Goal: Answer question/provide support: Share knowledge or assist other users

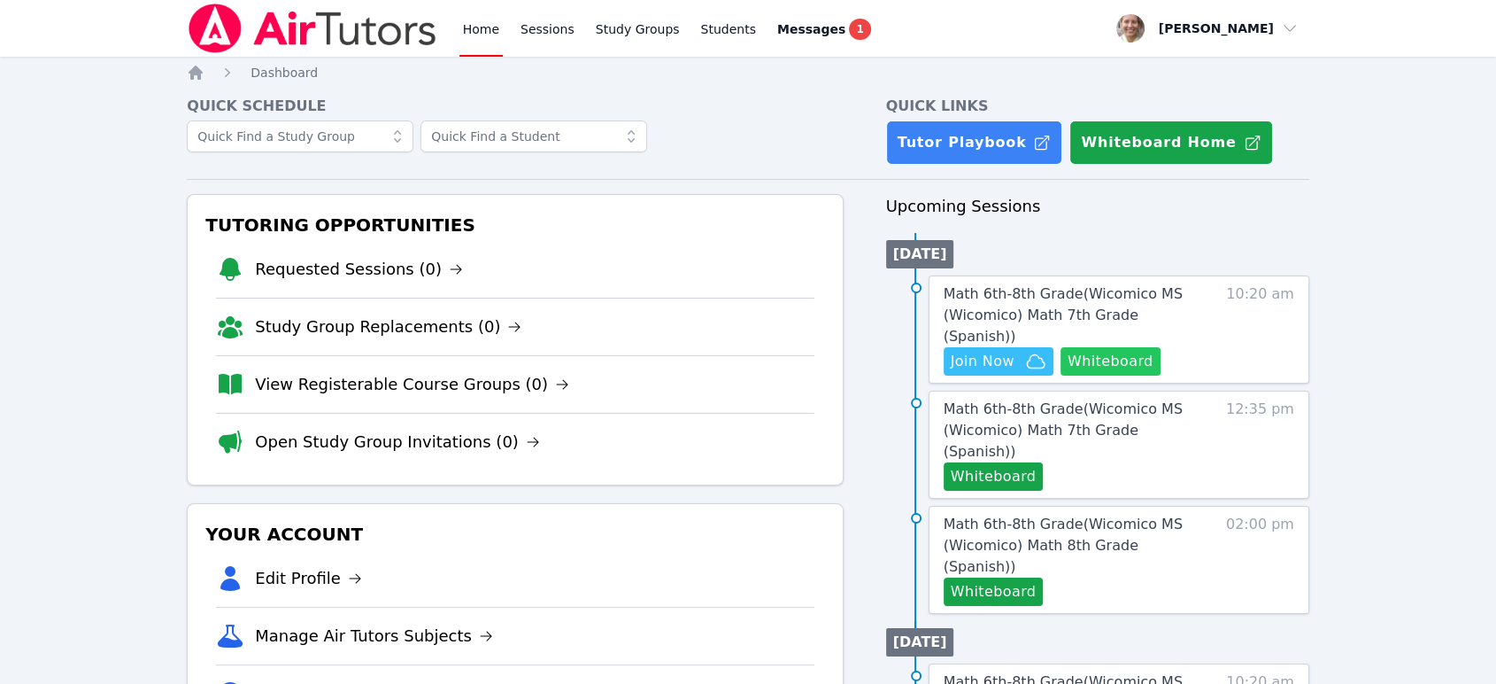
click at [1116, 347] on button "Whiteboard" at bounding box center [1111, 361] width 100 height 28
click at [1089, 314] on span "Math 6th-8th Grade ( Wicomico MS (Wicomico) Math 7th Grade (Spanish) )" at bounding box center [1063, 314] width 239 height 59
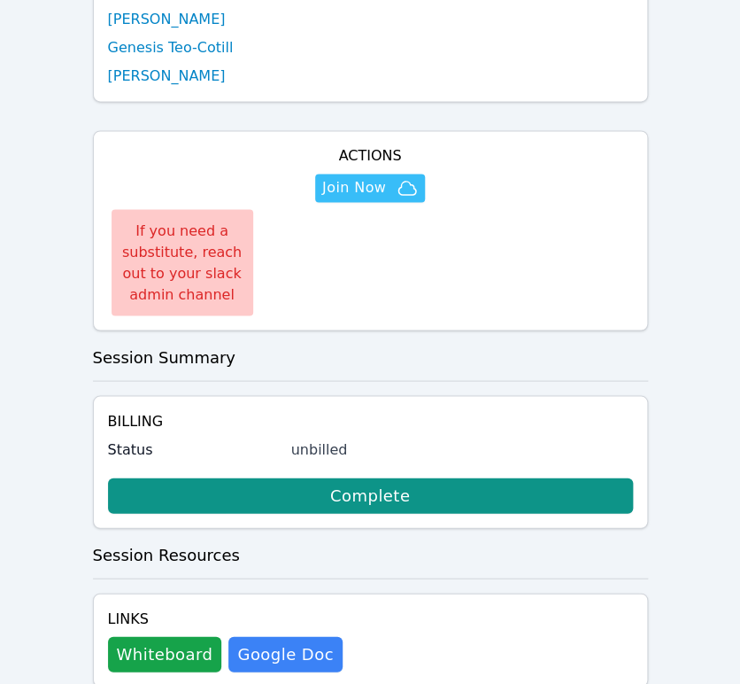
scroll to position [593, 0]
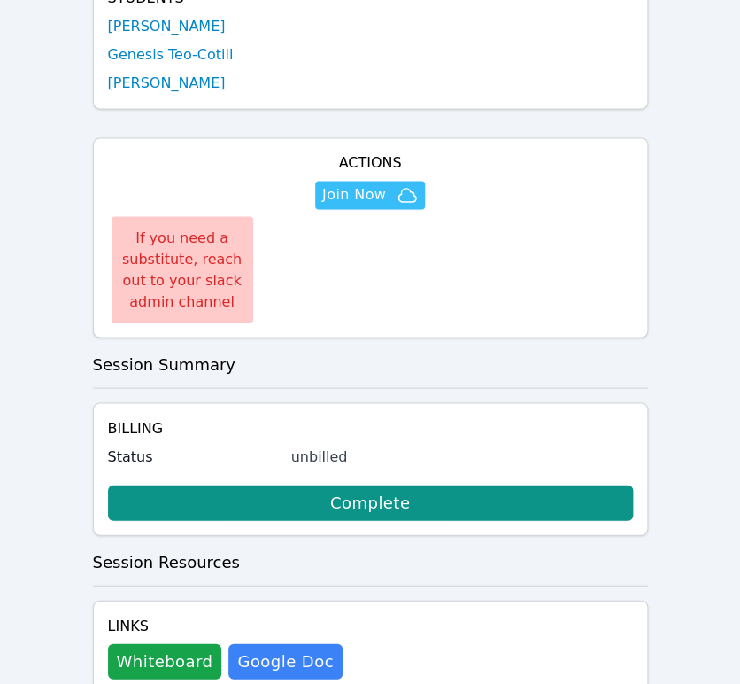
click at [340, 184] on span "Join Now" at bounding box center [354, 194] width 64 height 21
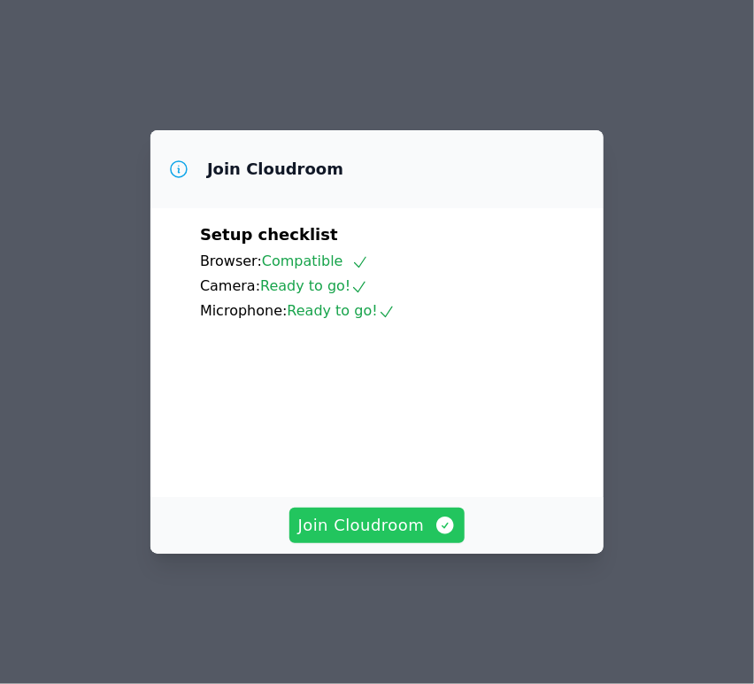
click at [304, 537] on span "Join Cloudroom" at bounding box center [377, 525] width 158 height 25
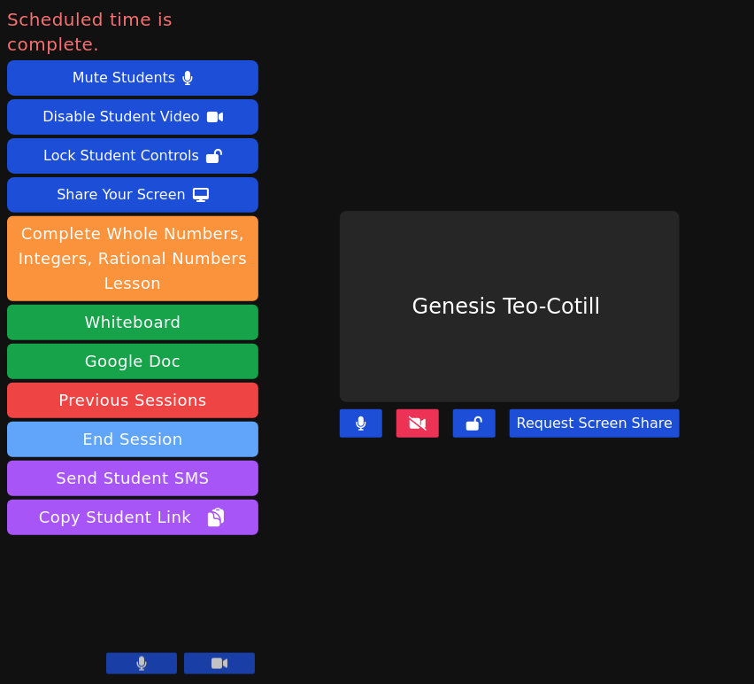
click at [153, 421] on button "End Session" at bounding box center [132, 438] width 251 height 35
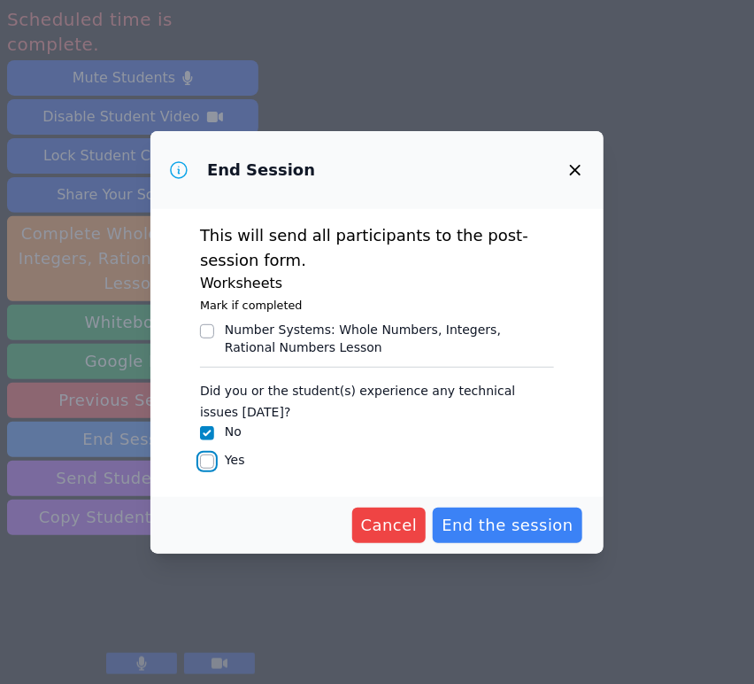
click at [209, 457] on input "Yes" at bounding box center [207, 461] width 14 height 14
checkbox input "true"
checkbox input "false"
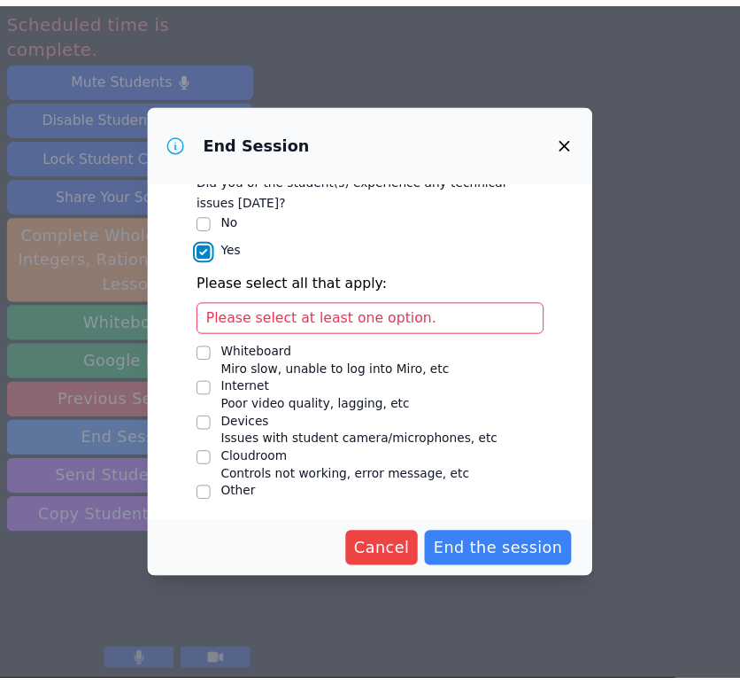
scroll to position [185, 0]
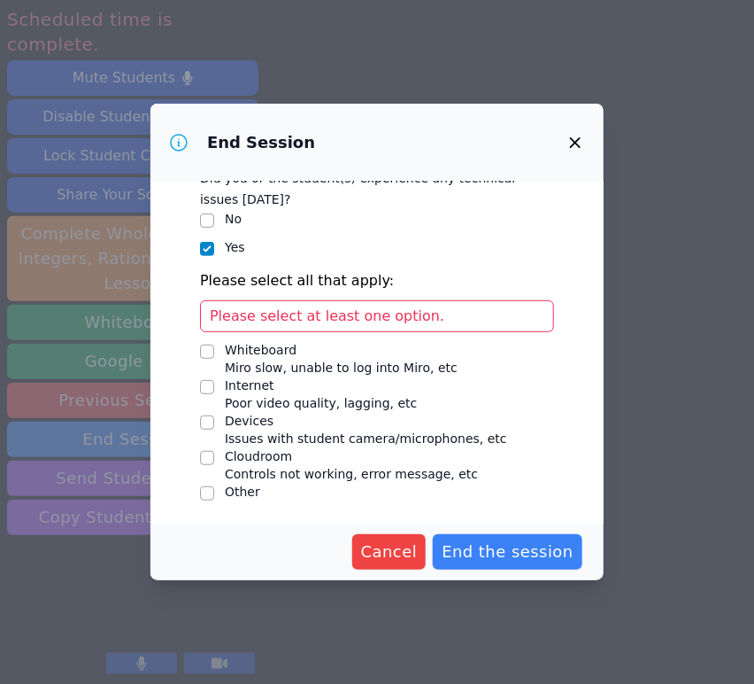
click at [197, 422] on div "This will send all participants to the post-session form. Worksheets Mark if co…" at bounding box center [377, 353] width 453 height 342
click at [205, 421] on input "Devices Issues with student camera/microphones, etc" at bounding box center [207, 422] width 14 height 14
checkbox input "true"
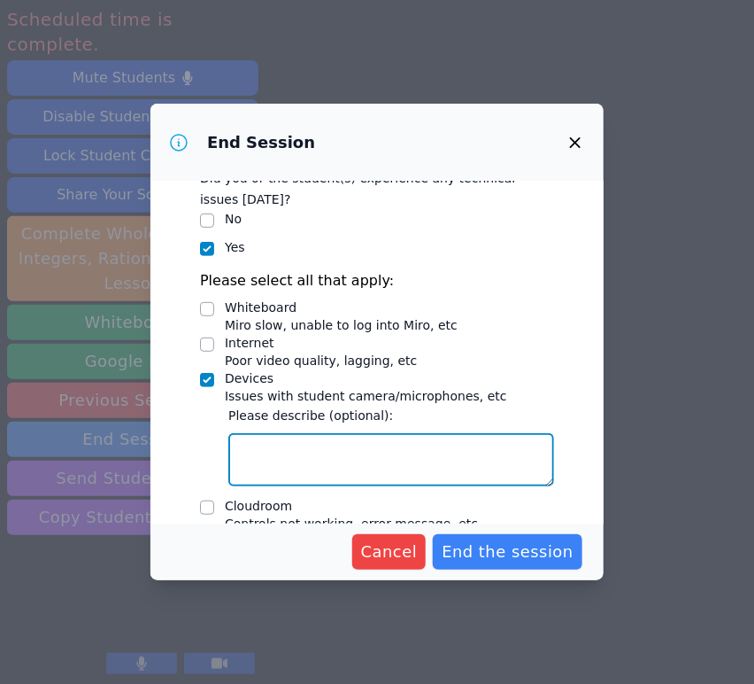
click at [336, 437] on textarea "Devices Issues with student camera/microphones, etc" at bounding box center [391, 459] width 326 height 53
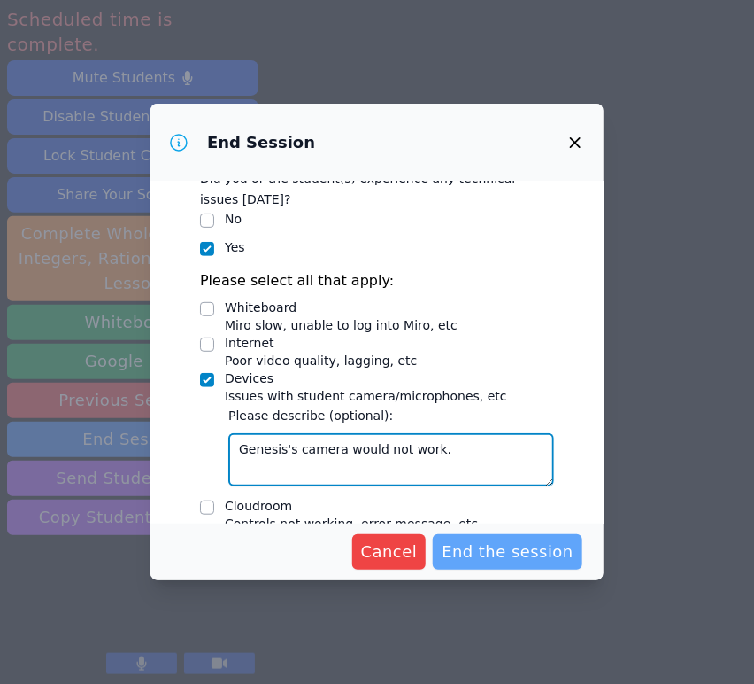
type textarea "Genesis's camera would not work."
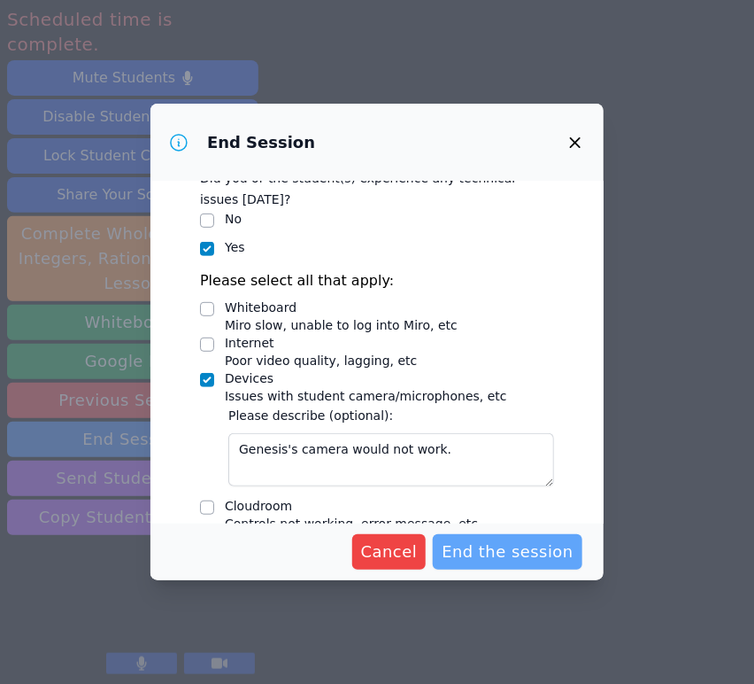
click at [545, 561] on span "End the session" at bounding box center [508, 551] width 132 height 25
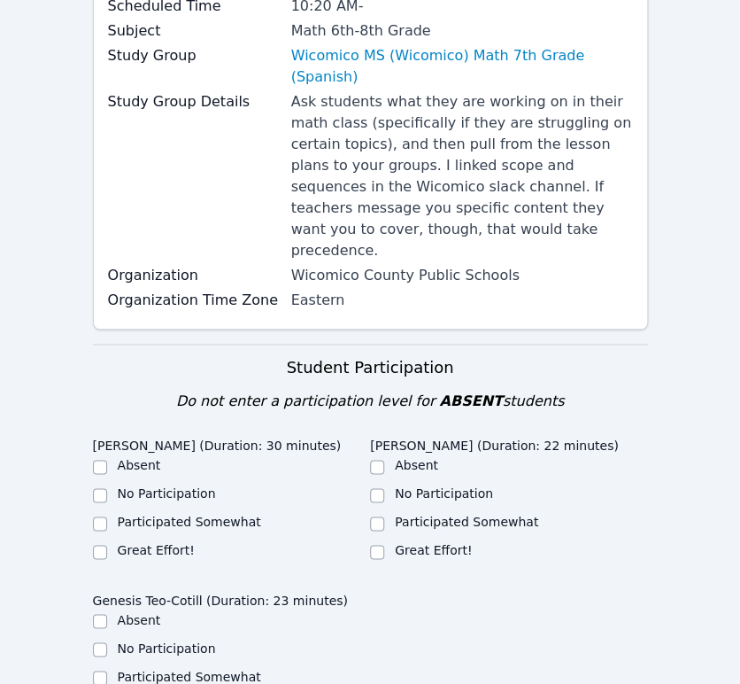
scroll to position [491, 0]
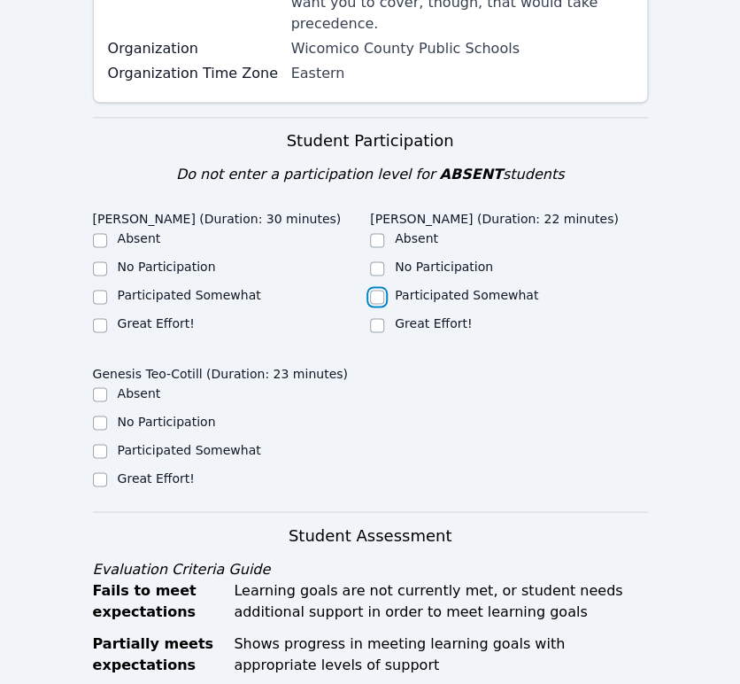
click at [376, 290] on input "Participated Somewhat" at bounding box center [377, 297] width 14 height 14
checkbox input "true"
click at [99, 290] on input "Participated Somewhat" at bounding box center [100, 297] width 14 height 14
checkbox input "true"
click at [99, 472] on input "Great Effort!" at bounding box center [100, 479] width 14 height 14
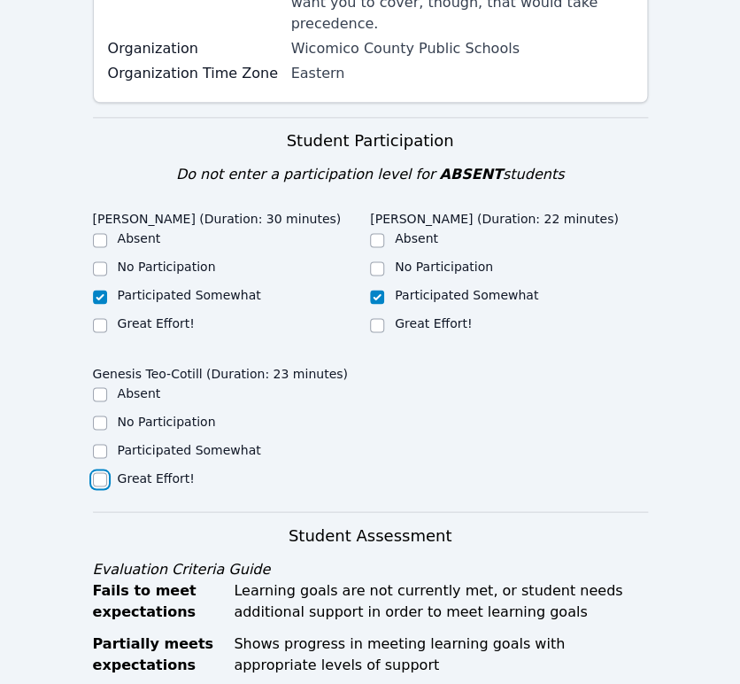
checkbox input "true"
click at [375, 318] on input "Great Effort!" at bounding box center [377, 325] width 14 height 14
checkbox input "true"
checkbox input "false"
click at [105, 318] on input "Great Effort!" at bounding box center [100, 325] width 14 height 14
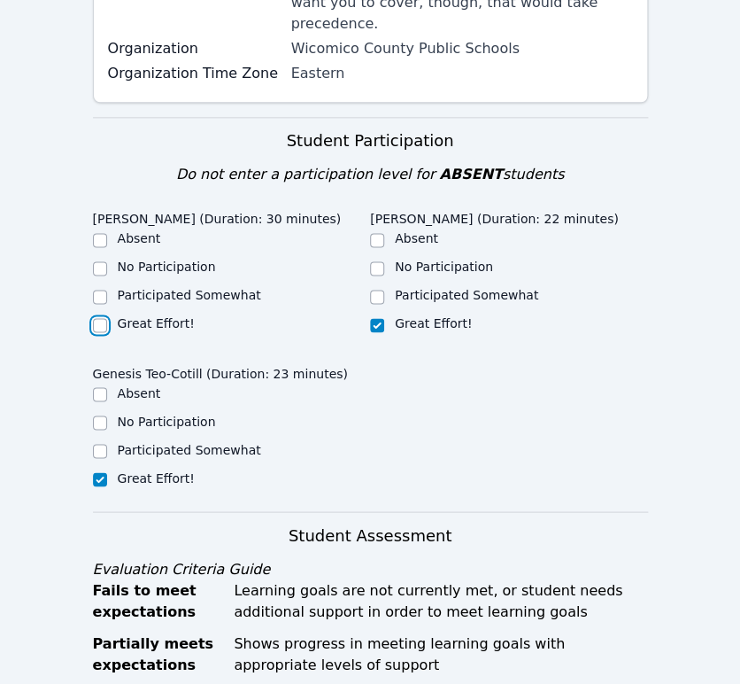
checkbox input "true"
checkbox input "false"
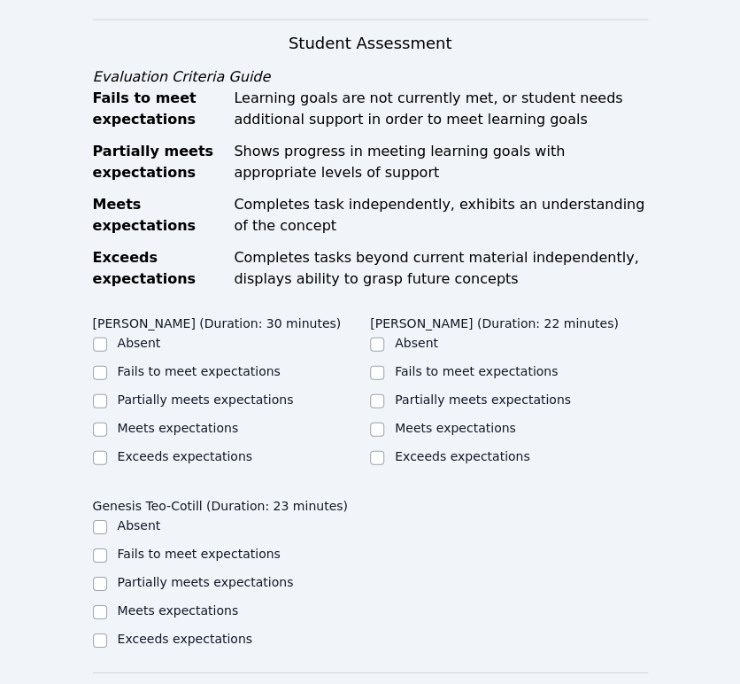
scroll to position [1082, 0]
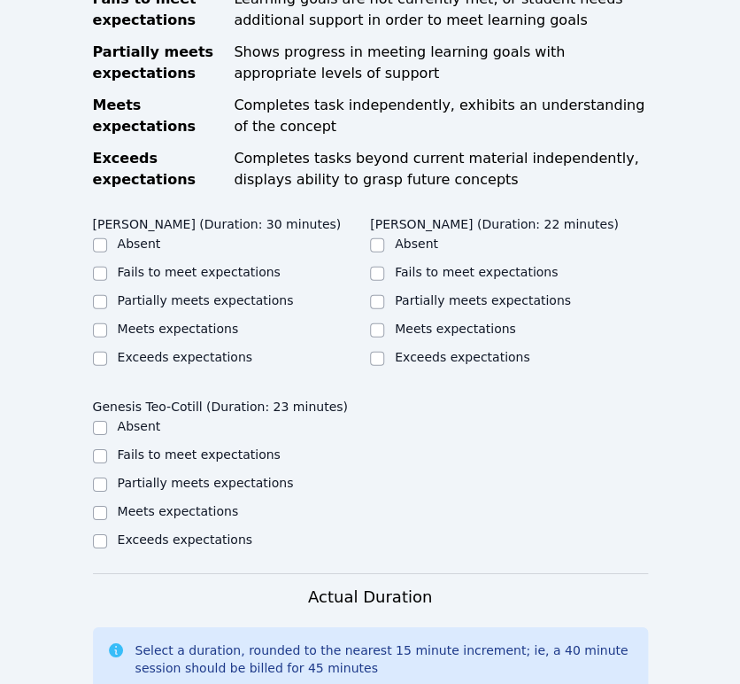
click at [184, 293] on label "Partially meets expectations" at bounding box center [206, 300] width 176 height 14
click at [107, 295] on input "Partially meets expectations" at bounding box center [100, 302] width 14 height 14
checkbox input "true"
click at [379, 295] on input "Partially meets expectations" at bounding box center [377, 302] width 14 height 14
checkbox input "true"
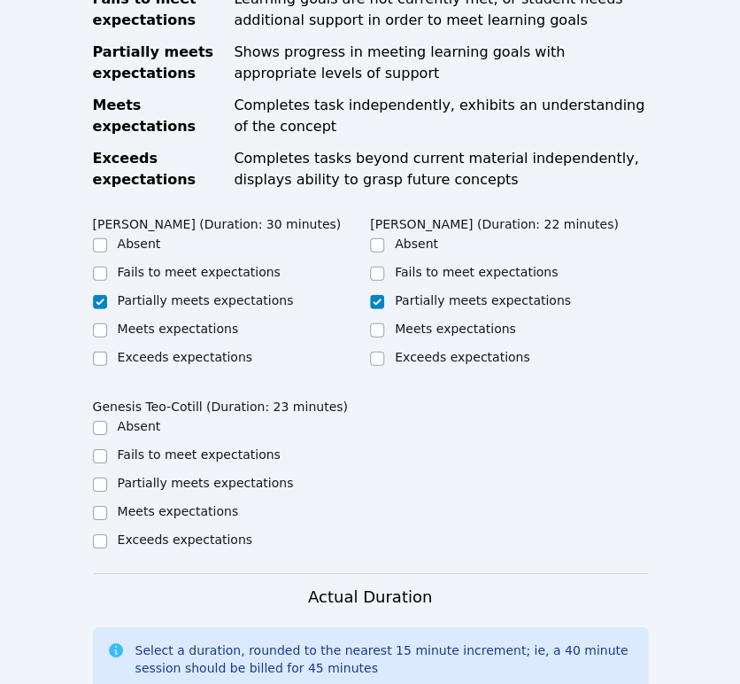
click at [175, 475] on label "Partially meets expectations" at bounding box center [206, 482] width 176 height 14
click at [107, 477] on input "Partially meets expectations" at bounding box center [100, 484] width 14 height 14
checkbox input "true"
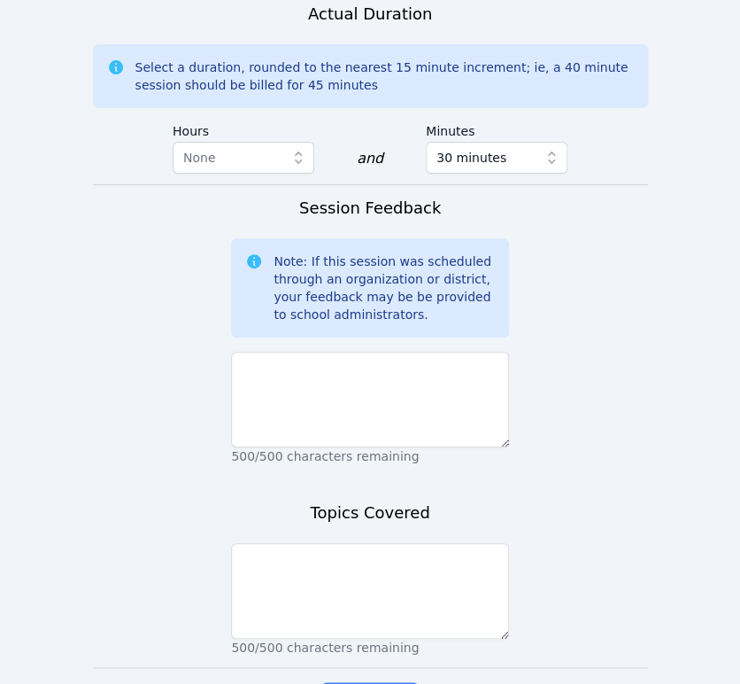
scroll to position [1672, 0]
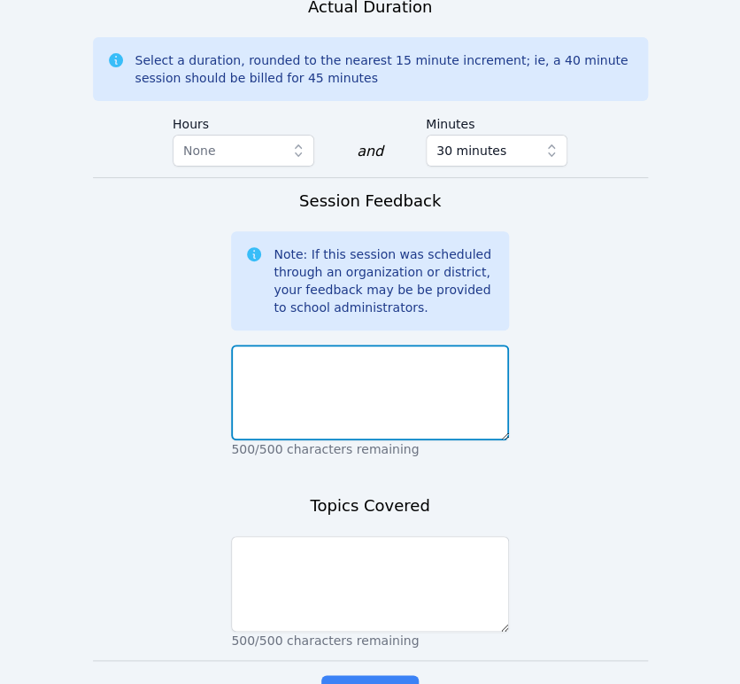
click at [409, 344] on textarea at bounding box center [370, 392] width 278 height 96
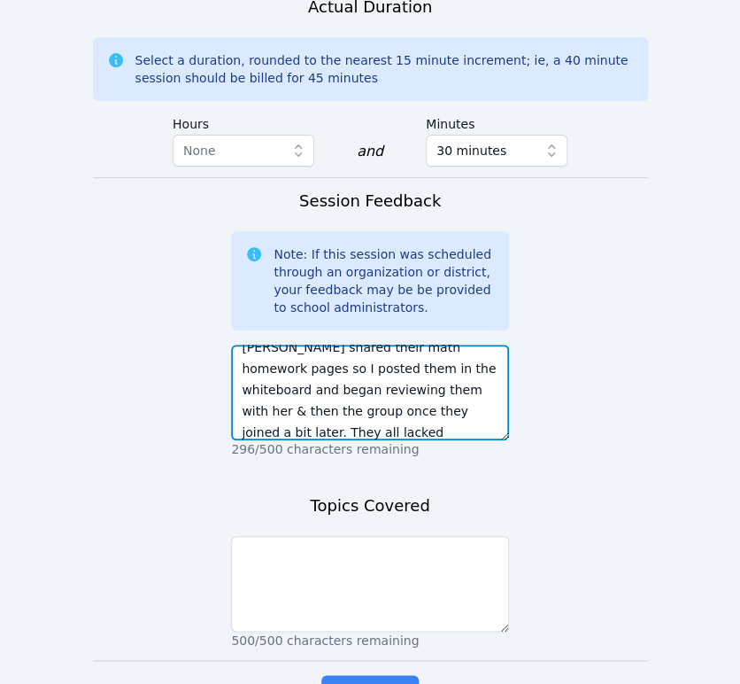
scroll to position [35, 0]
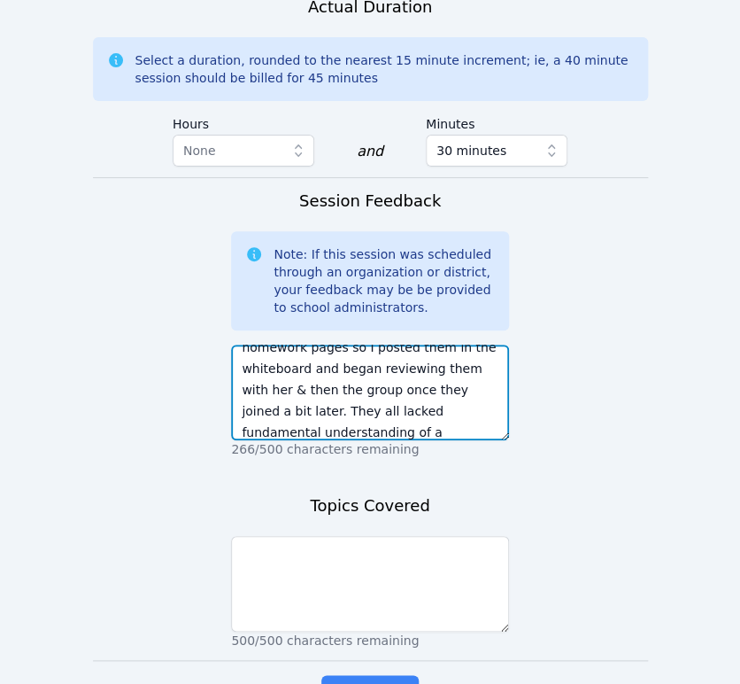
click at [451, 352] on textarea "[PERSON_NAME] shared their math homework pages so I posted them in the whiteboa…" at bounding box center [370, 392] width 278 height 96
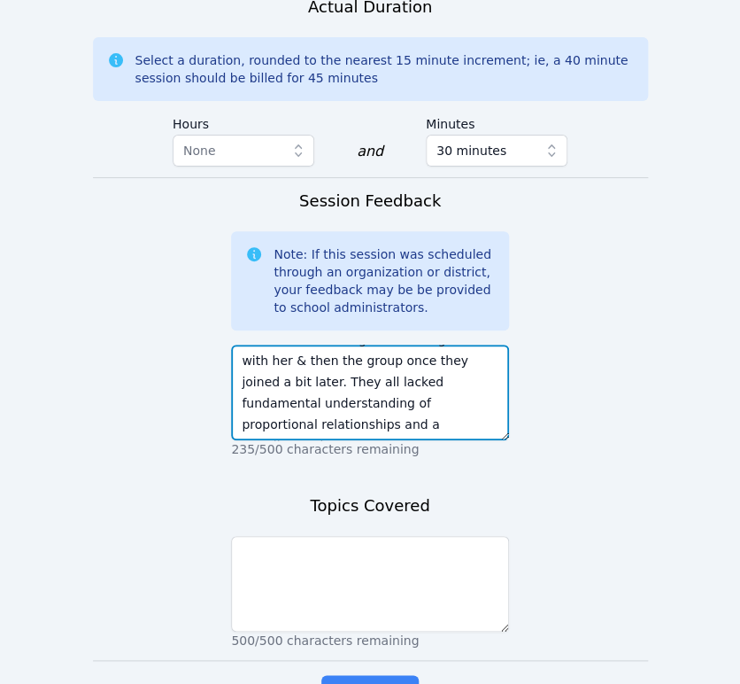
click at [452, 368] on textarea "[PERSON_NAME] shared their math homework pages so I posted them in the whiteboa…" at bounding box center [370, 392] width 278 height 96
click at [272, 365] on textarea "[PERSON_NAME] shared their math homework pages so I posted them in the whiteboa…" at bounding box center [370, 392] width 278 height 96
click at [374, 359] on textarea "[PERSON_NAME] shared their math homework pages so I posted them in the whiteboa…" at bounding box center [370, 392] width 278 height 96
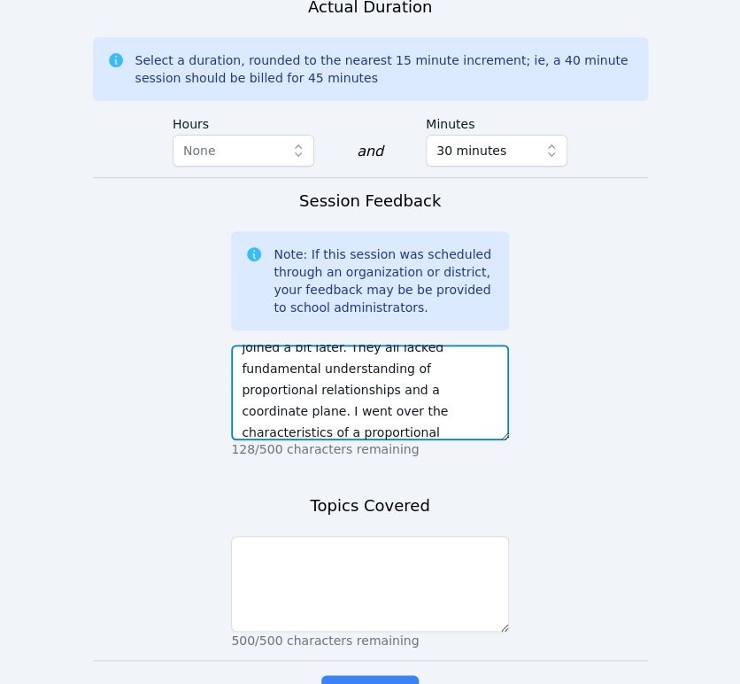
click at [349, 370] on textarea "[PERSON_NAME] shared their math homework pages so I posted them in the whiteboa…" at bounding box center [370, 392] width 278 height 96
click at [475, 370] on textarea "[PERSON_NAME] shared their math homework pages so I posted them in the whiteboa…" at bounding box center [370, 392] width 278 height 96
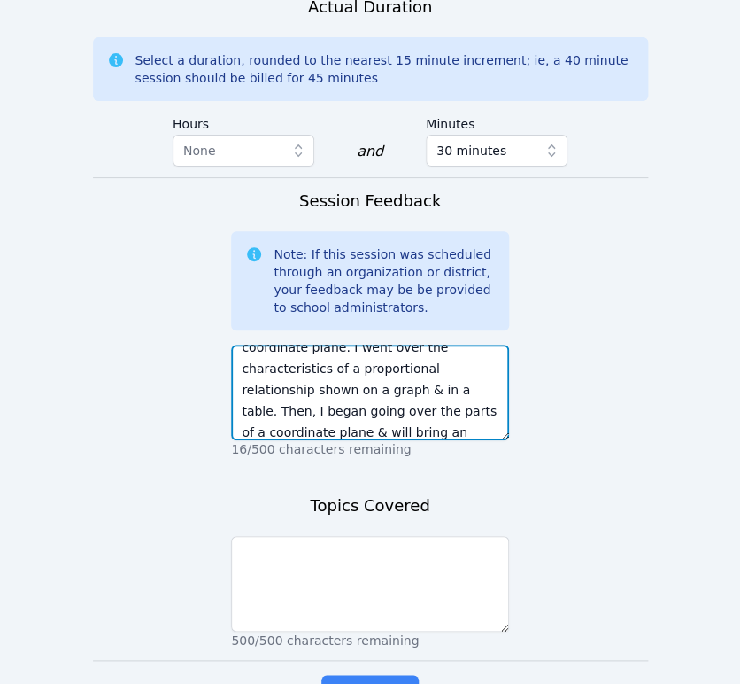
click at [322, 344] on textarea "[PERSON_NAME] shared their math homework pages so I posted them in the whiteboa…" at bounding box center [370, 392] width 278 height 96
type textarea "[PERSON_NAME] shared their math homework pages so I posted them in the whiteboa…"
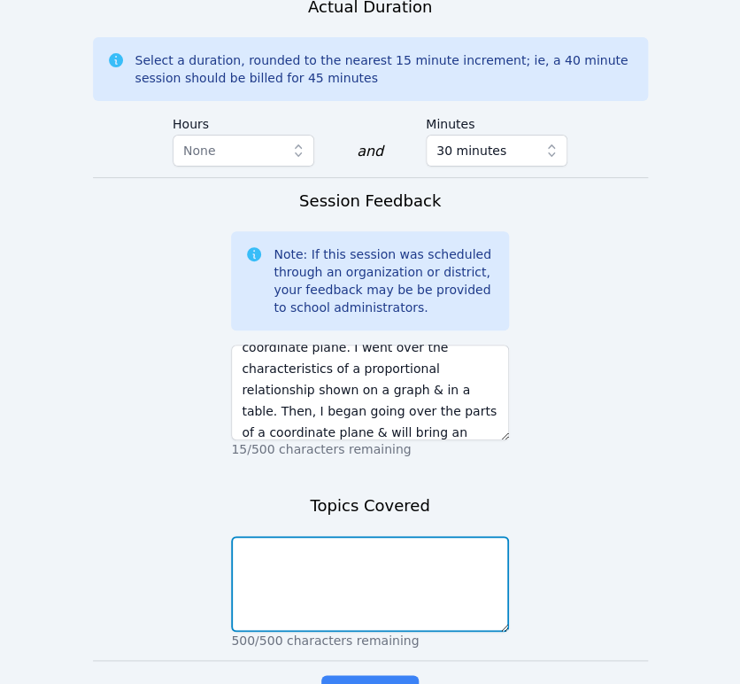
click at [386, 536] on textarea at bounding box center [370, 584] width 278 height 96
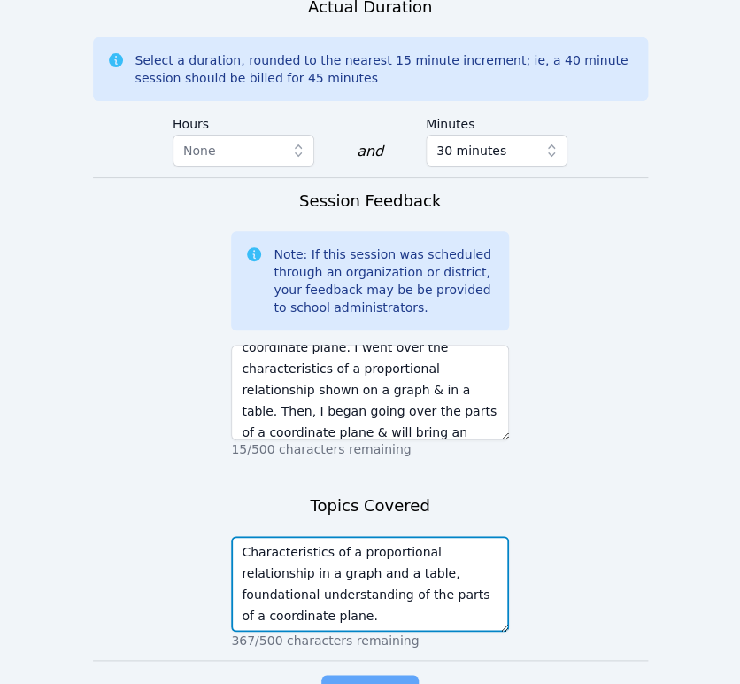
type textarea "Characteristics of a proportional relationship in a graph and a table, foundati…"
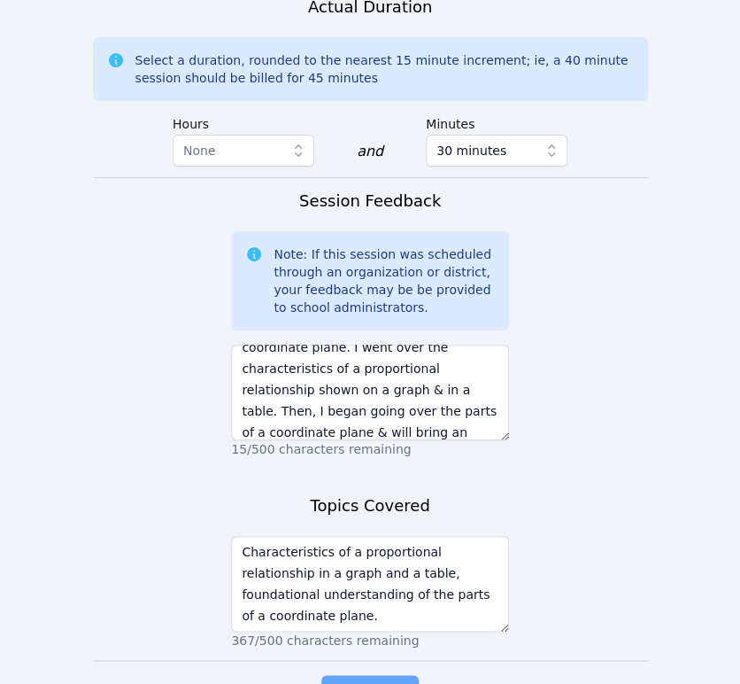
click at [390, 680] on span "Complete" at bounding box center [370, 692] width 80 height 25
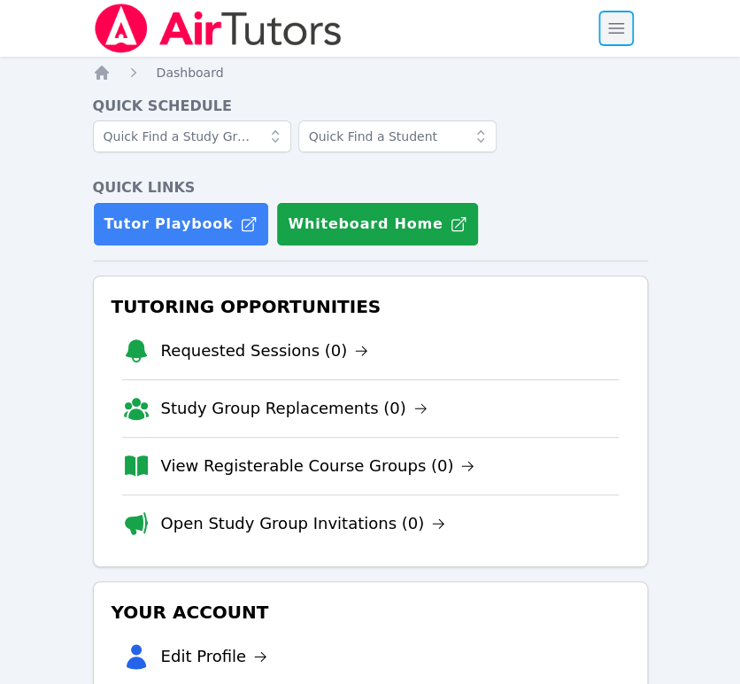
click at [611, 26] on span "button" at bounding box center [616, 28] width 39 height 39
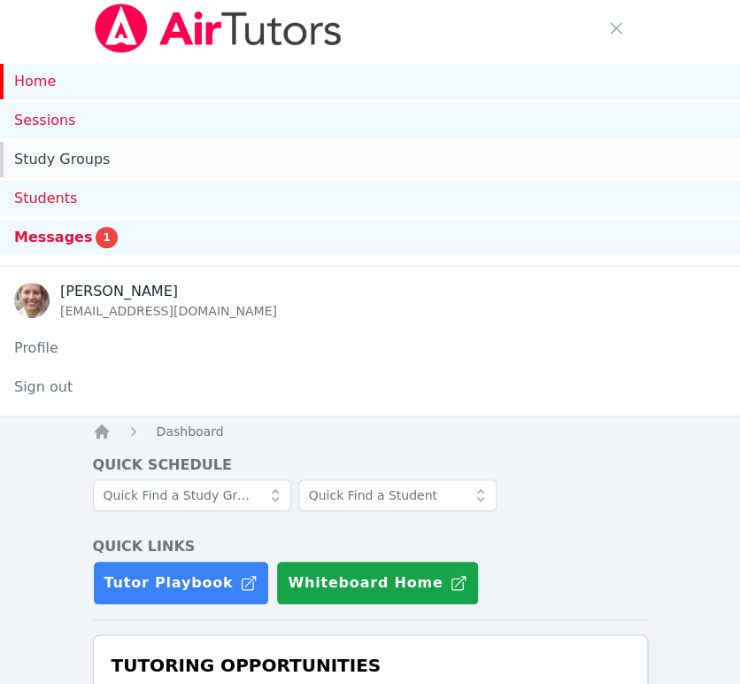
click at [67, 162] on link "Study Groups" at bounding box center [370, 159] width 740 height 35
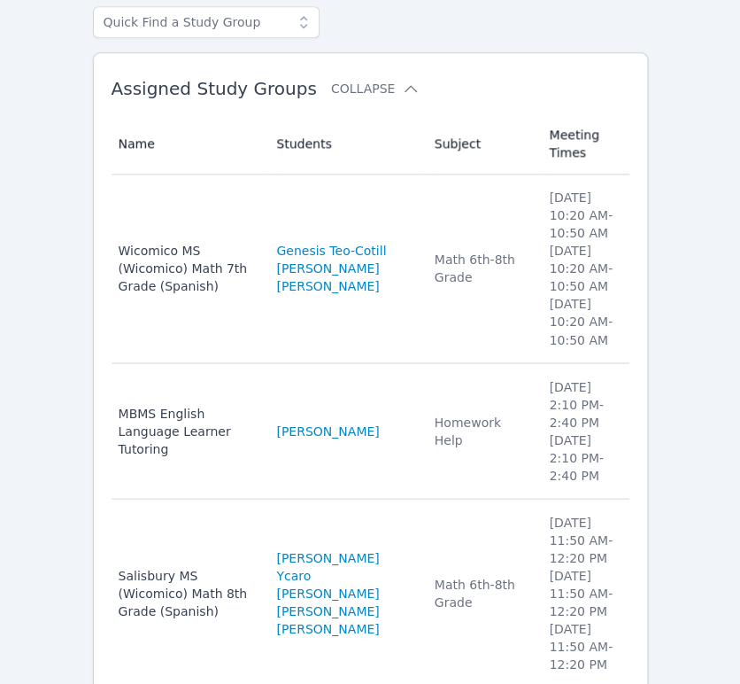
scroll to position [491, 0]
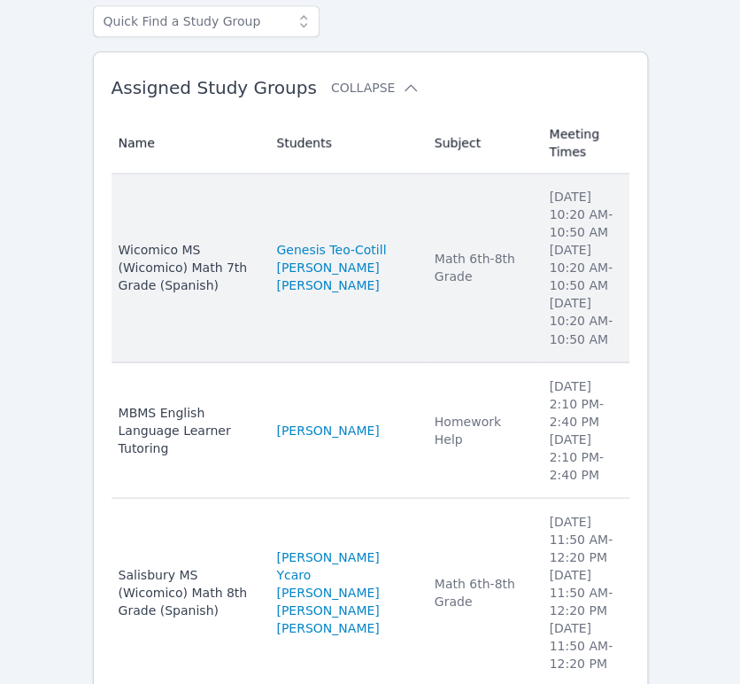
click at [435, 250] on div "Math 6th-8th Grade" at bounding box center [482, 267] width 94 height 35
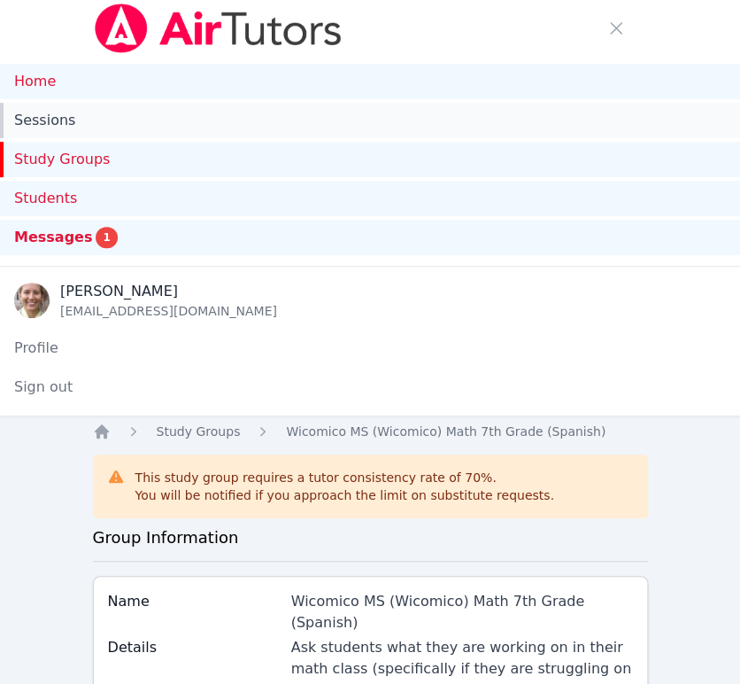
click at [31, 127] on link "Sessions" at bounding box center [370, 120] width 740 height 35
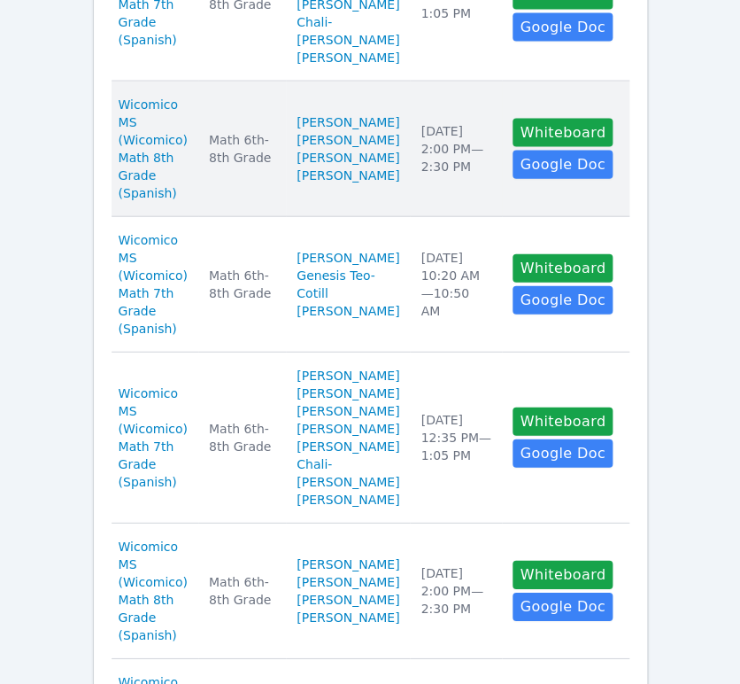
scroll to position [1082, 0]
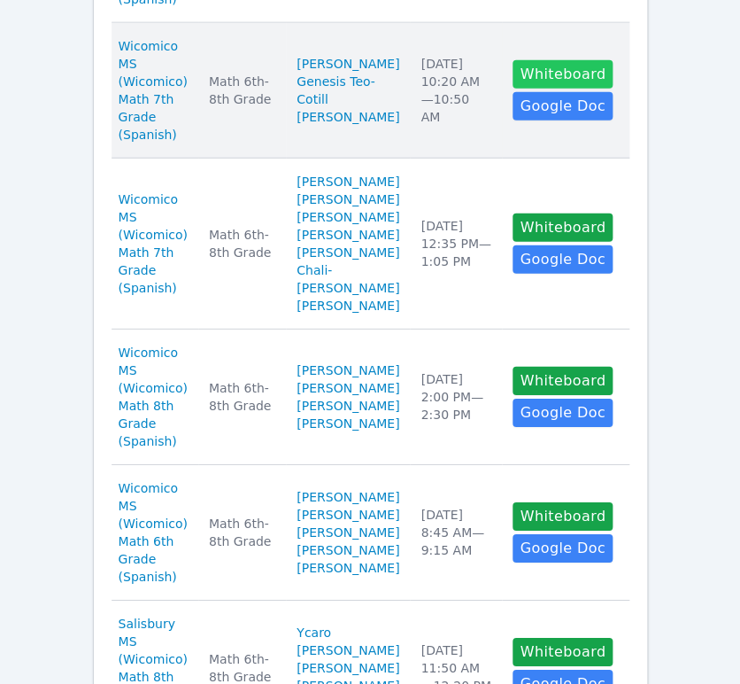
click at [555, 89] on button "Whiteboard" at bounding box center [563, 74] width 100 height 28
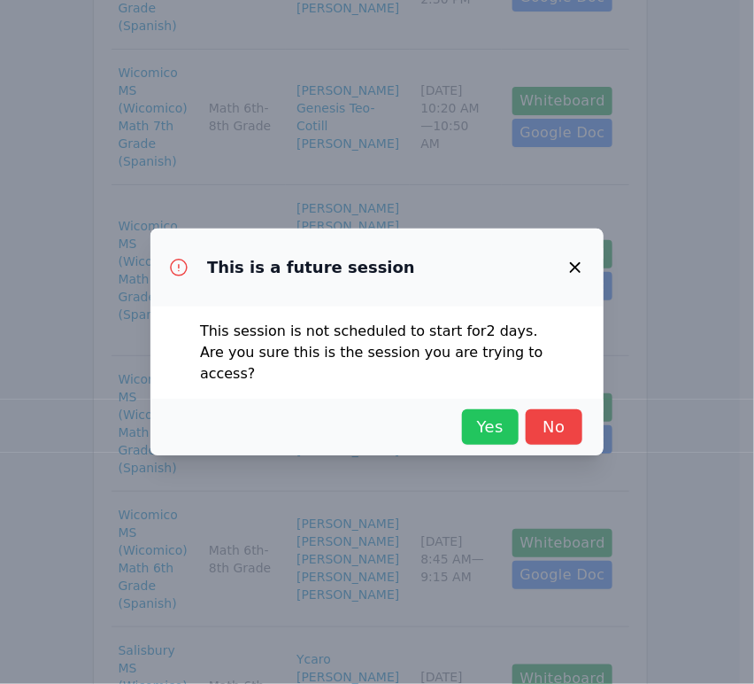
click at [508, 421] on span "Yes" at bounding box center [490, 426] width 39 height 25
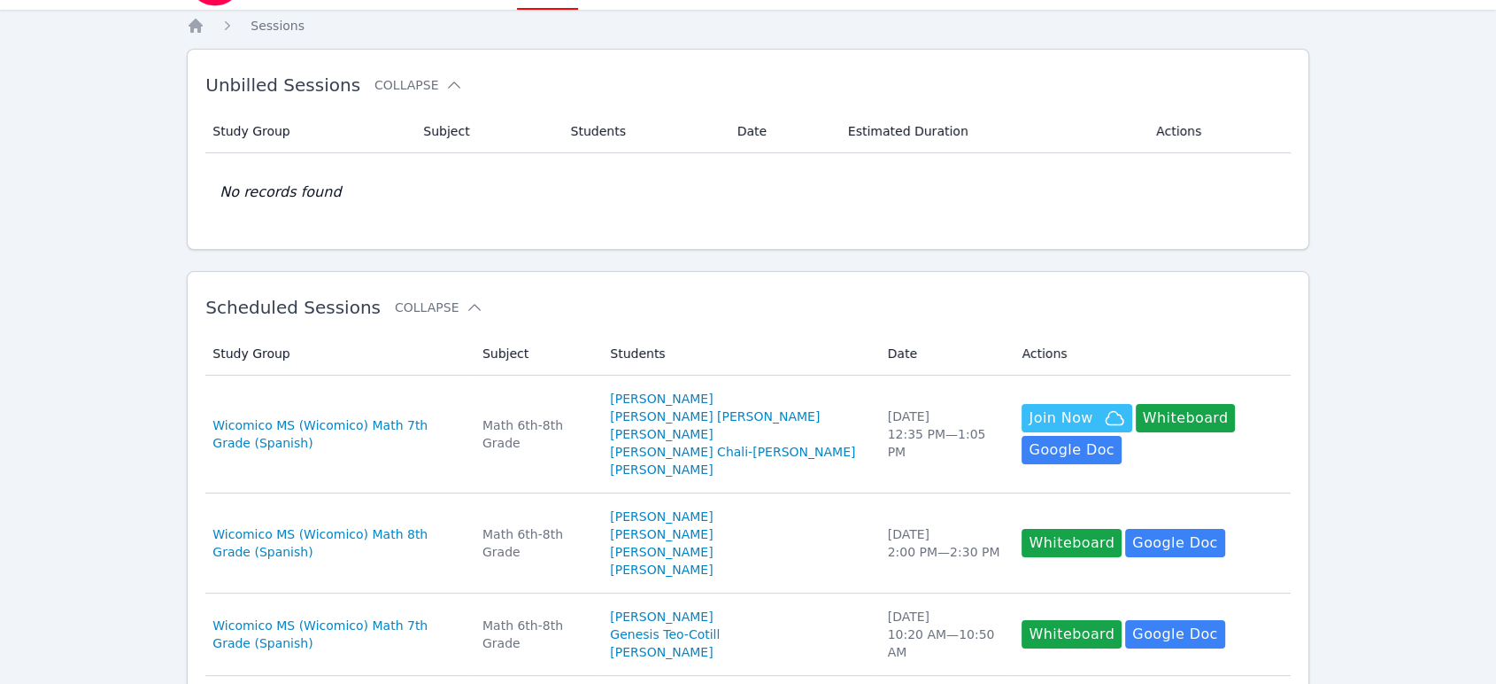
scroll to position [0, 0]
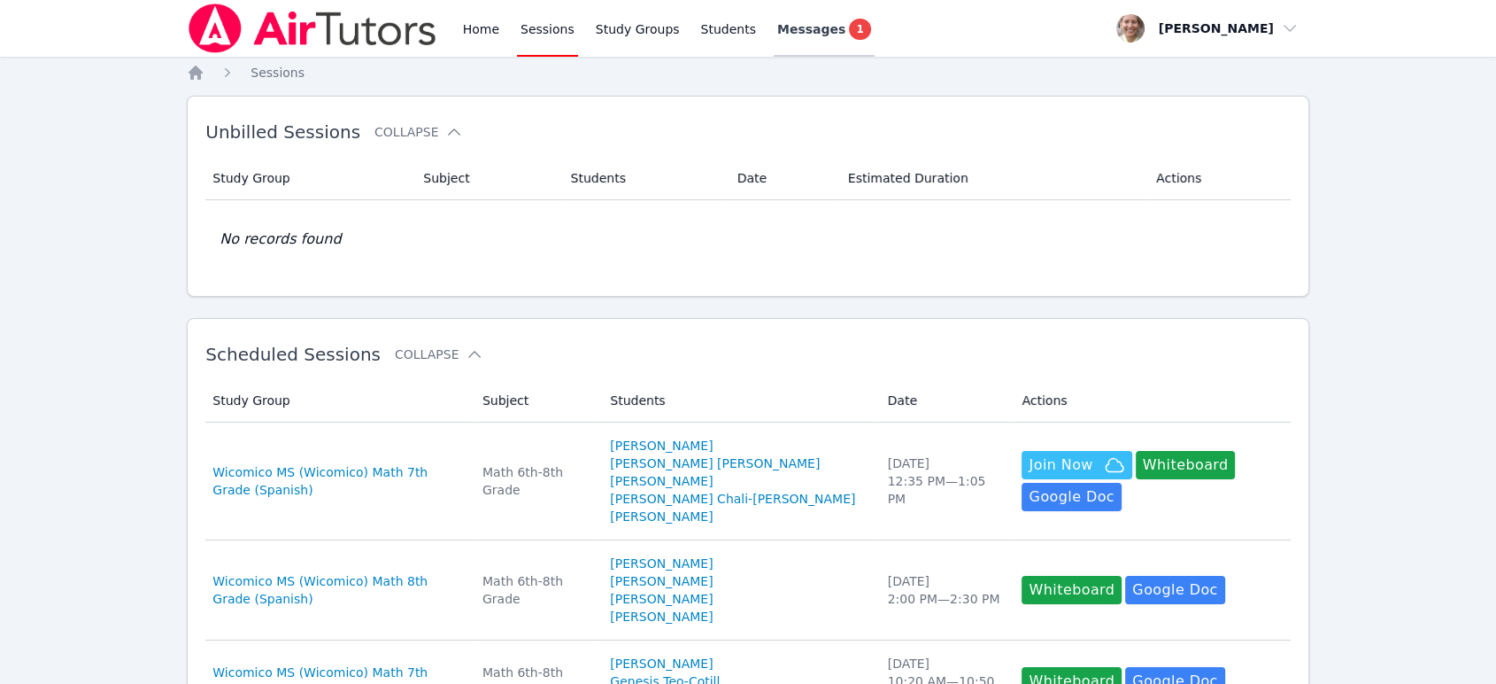
click at [753, 26] on span "1" at bounding box center [859, 29] width 21 height 21
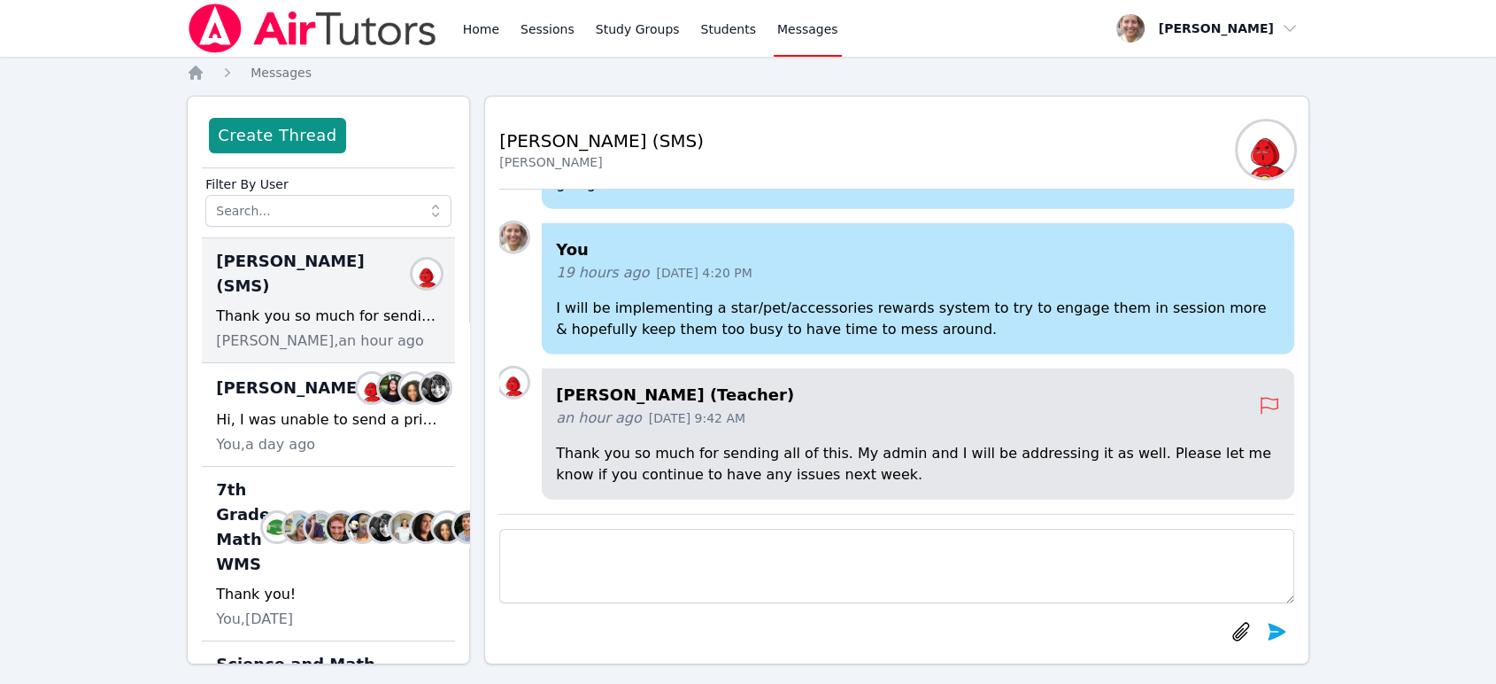
click at [753, 553] on textarea at bounding box center [896, 566] width 795 height 74
type textarea "I"
type textarea "O"
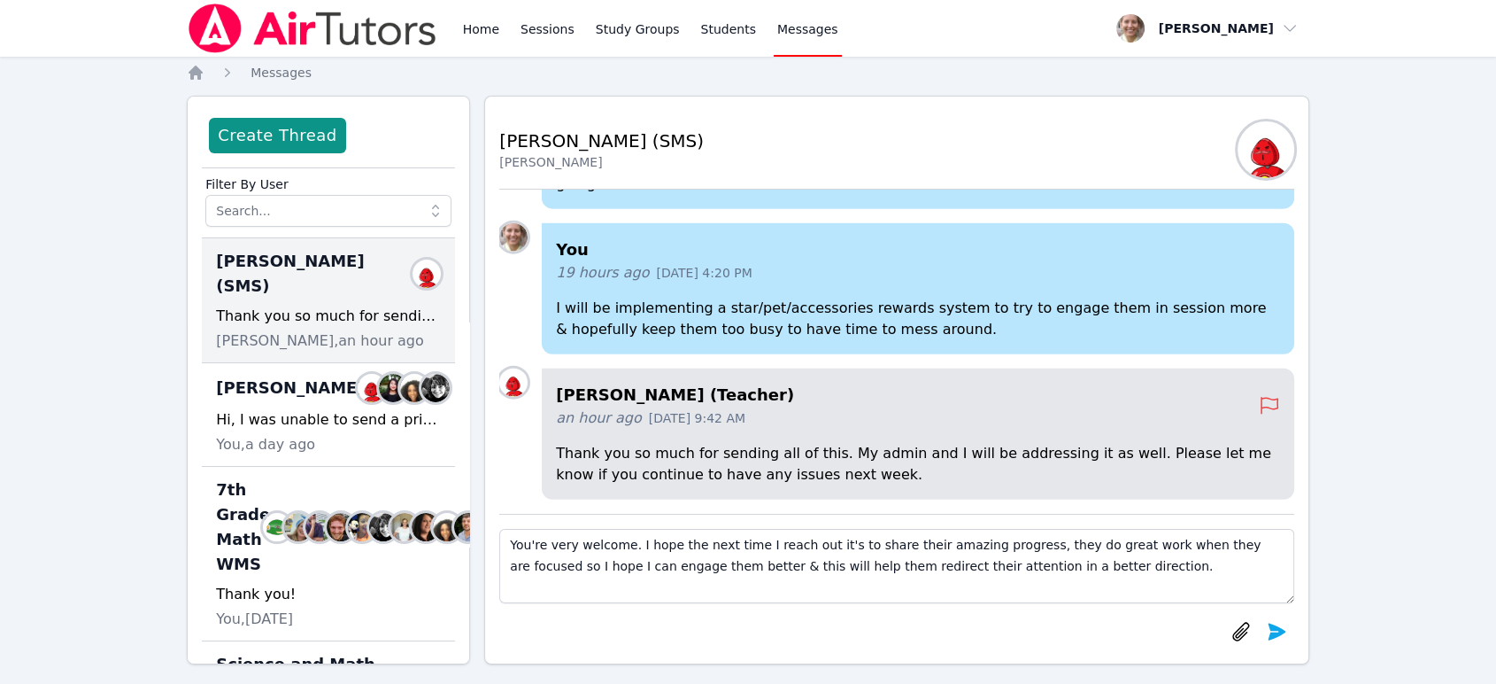
click at [630, 545] on textarea "You're very welcome. I hope the next time I reach out it's to share their amazi…" at bounding box center [896, 566] width 795 height 74
click at [753, 565] on textarea "You're very welcome. I'm glad to help however possible. I hope the next time I …" at bounding box center [896, 566] width 795 height 74
click at [753, 549] on textarea "You're very welcome. I'm glad to help however possible. I hope the next time I …" at bounding box center [896, 566] width 795 height 74
click at [753, 572] on textarea "You're very welcome. I'm glad to help however possible. I hope the next time I …" at bounding box center [896, 566] width 795 height 74
click at [753, 575] on textarea "You're very welcome. I'm glad to help however possible. I hope the next time I …" at bounding box center [896, 566] width 795 height 74
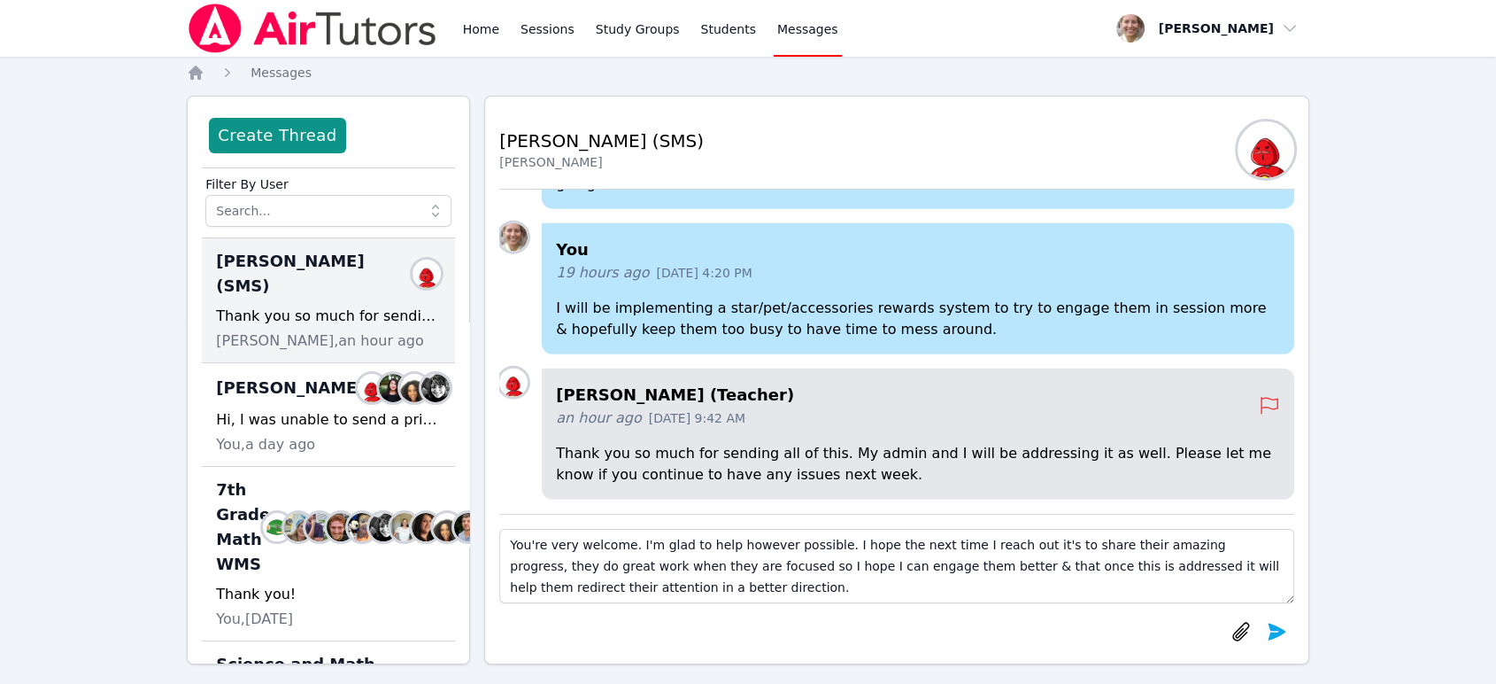
click at [594, 587] on textarea "You're very welcome. I'm glad to help however possible. I hope the next time I …" at bounding box center [896, 566] width 795 height 74
click at [541, 586] on textarea "You're very welcome. I'm glad to help however possible. I hope the next time I …" at bounding box center [896, 566] width 795 height 74
click at [663, 570] on textarea "You're very welcome. I'm glad to help however possible. I hope the next time I …" at bounding box center [896, 566] width 795 height 74
click at [594, 591] on textarea "You're very welcome. I'm glad to help however possible. I hope the next time I …" at bounding box center [896, 566] width 795 height 74
click at [621, 586] on textarea "You're very welcome. I'm glad to help however possible. I hope the next time I …" at bounding box center [896, 566] width 795 height 74
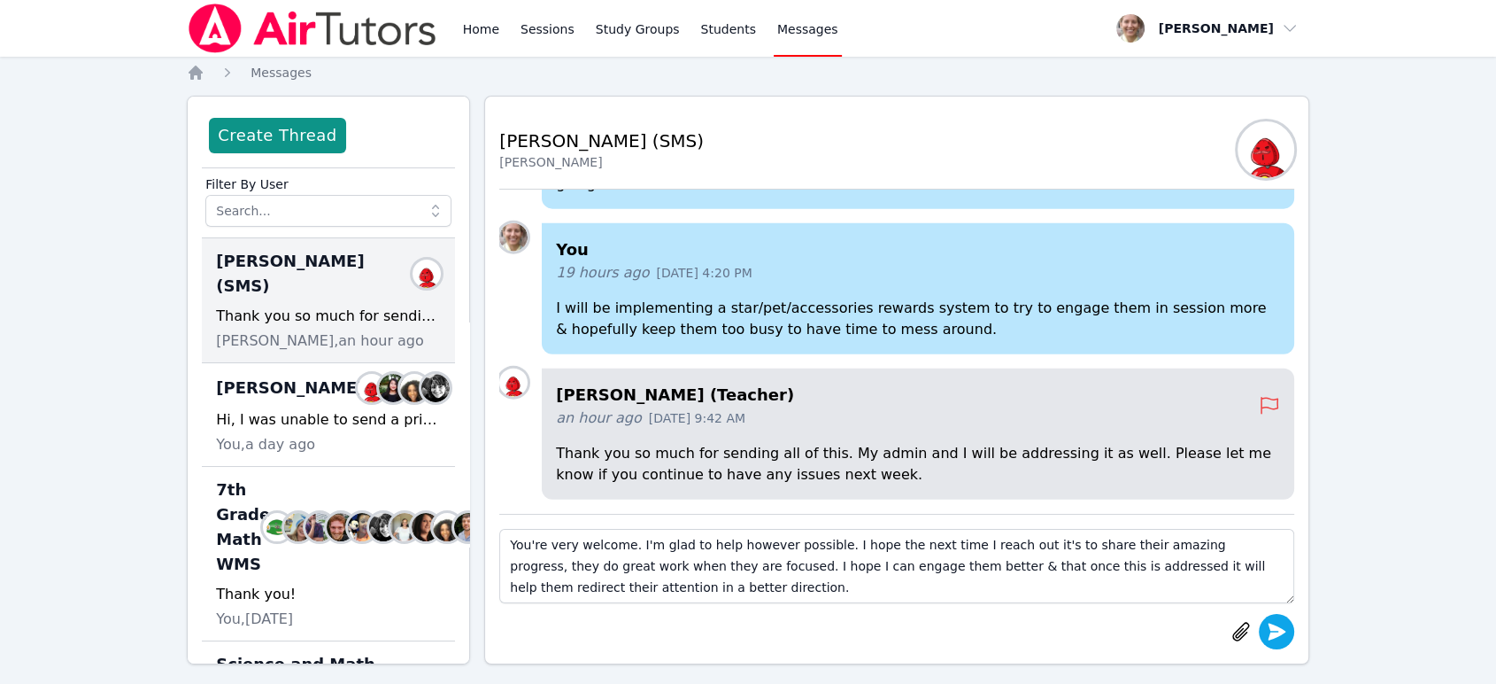
type textarea "You're very welcome. I'm glad to help however possible. I hope the next time I …"
click at [753, 622] on button "submit" at bounding box center [1276, 631] width 35 height 35
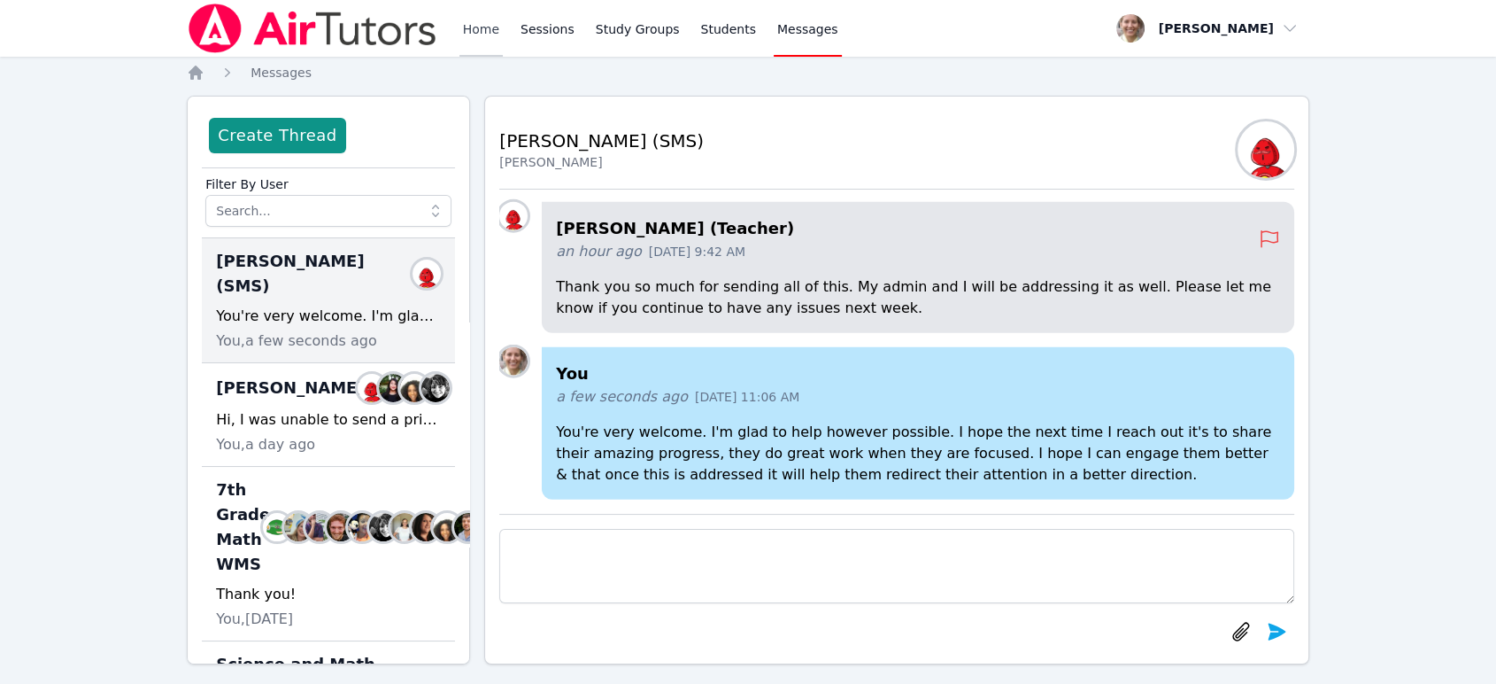
click at [483, 33] on link "Home" at bounding box center [481, 28] width 43 height 57
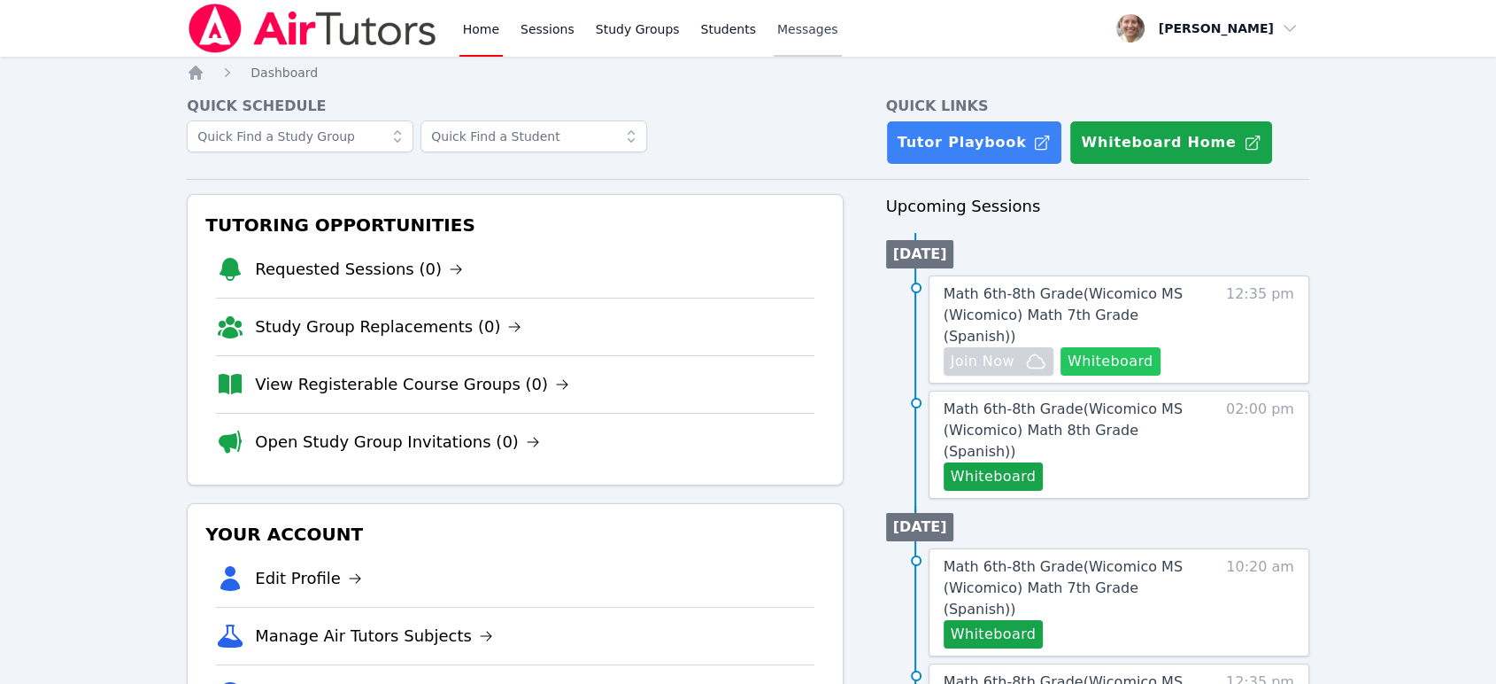
click at [753, 347] on button "Whiteboard" at bounding box center [1111, 361] width 100 height 28
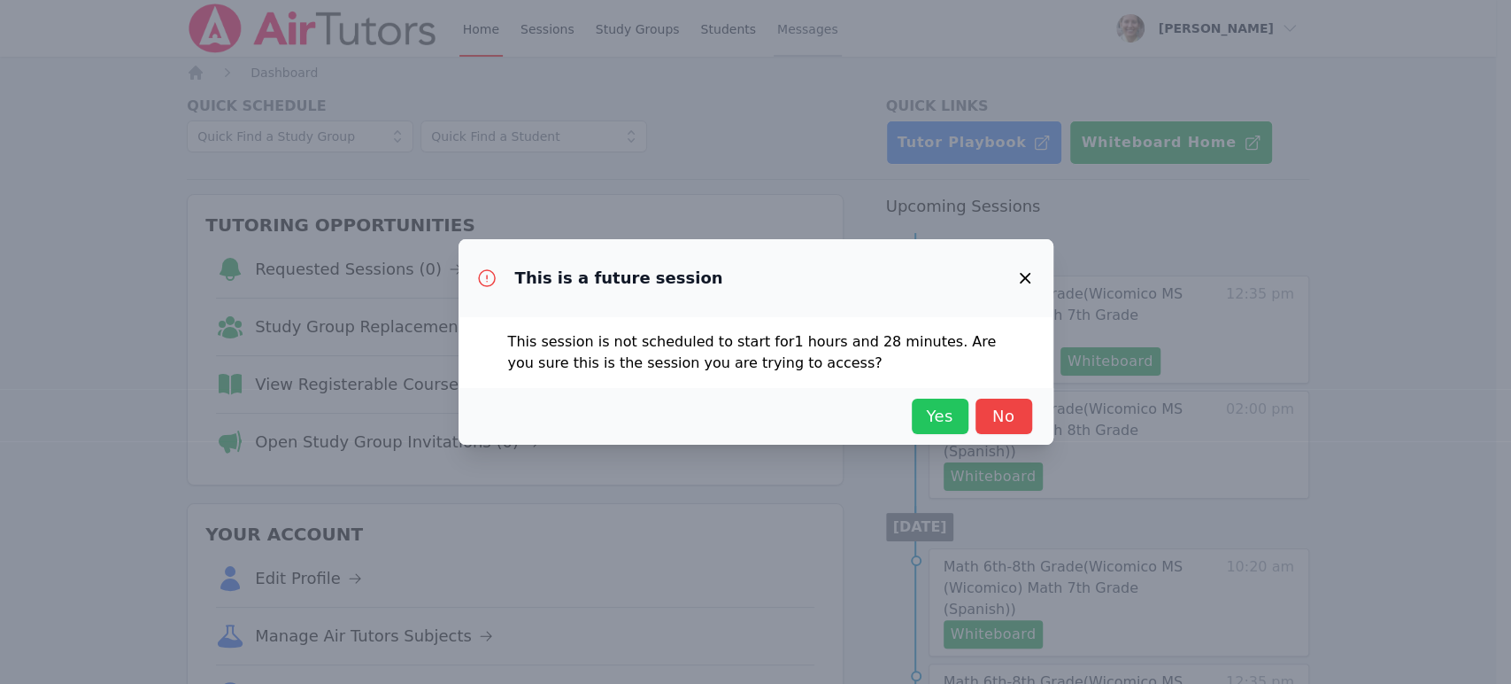
click at [753, 400] on div "Yes No" at bounding box center [756, 415] width 552 height 35
click at [753, 418] on button "Yes" at bounding box center [940, 415] width 57 height 35
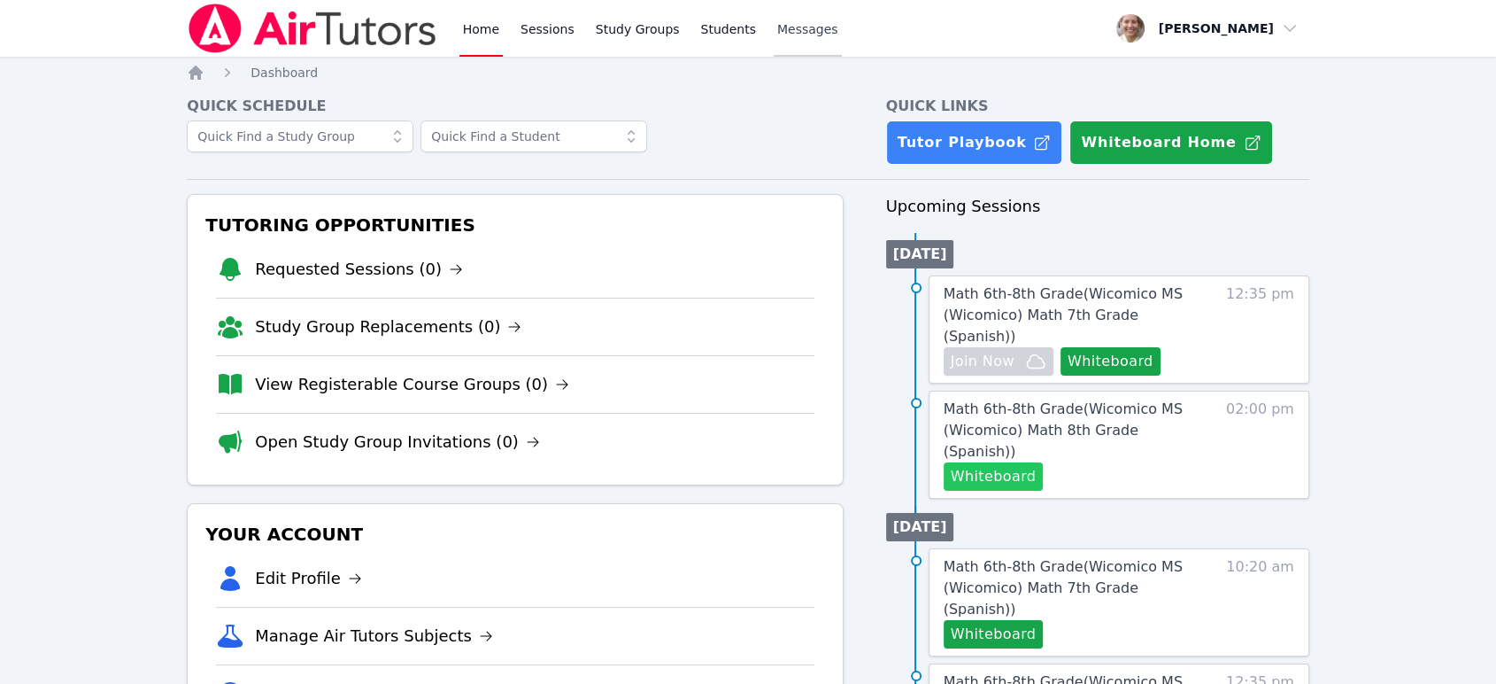
click at [753, 462] on button "Whiteboard" at bounding box center [994, 476] width 100 height 28
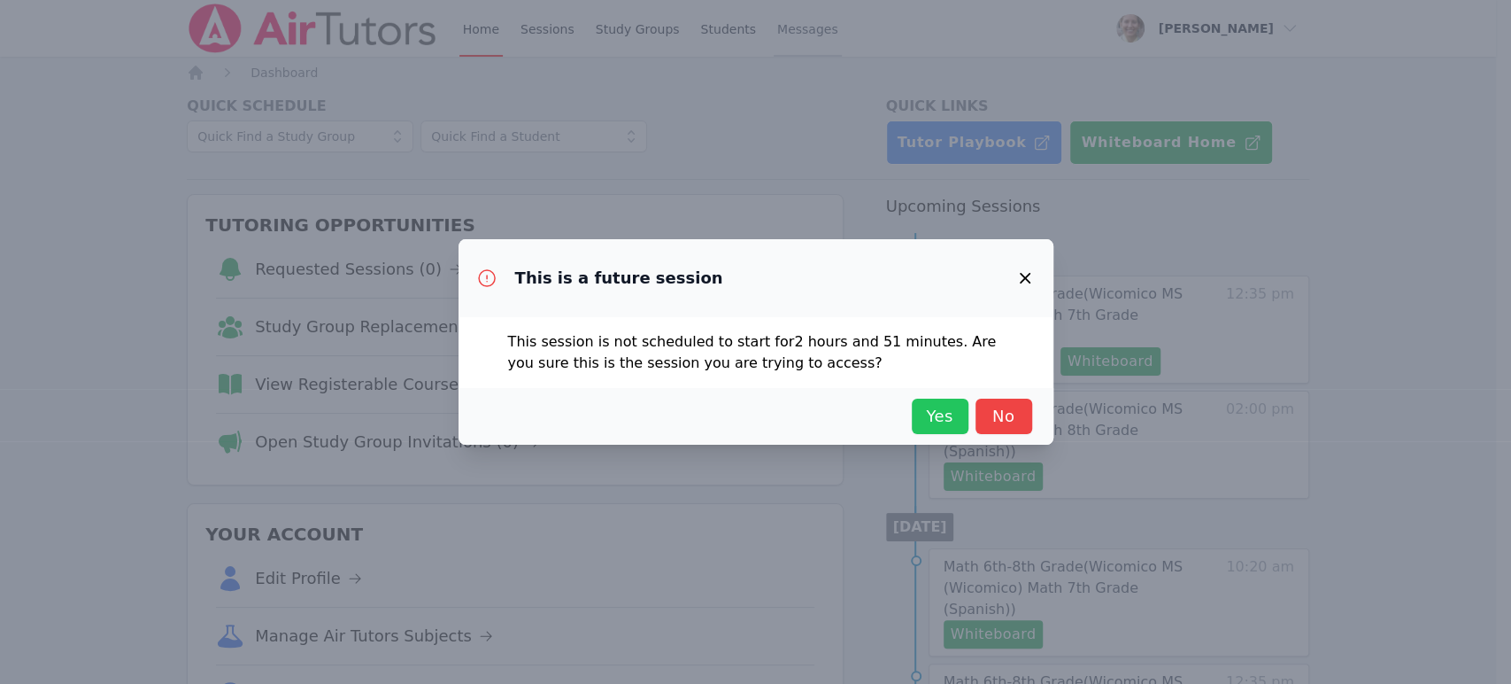
click at [753, 404] on span "Yes" at bounding box center [940, 416] width 39 height 25
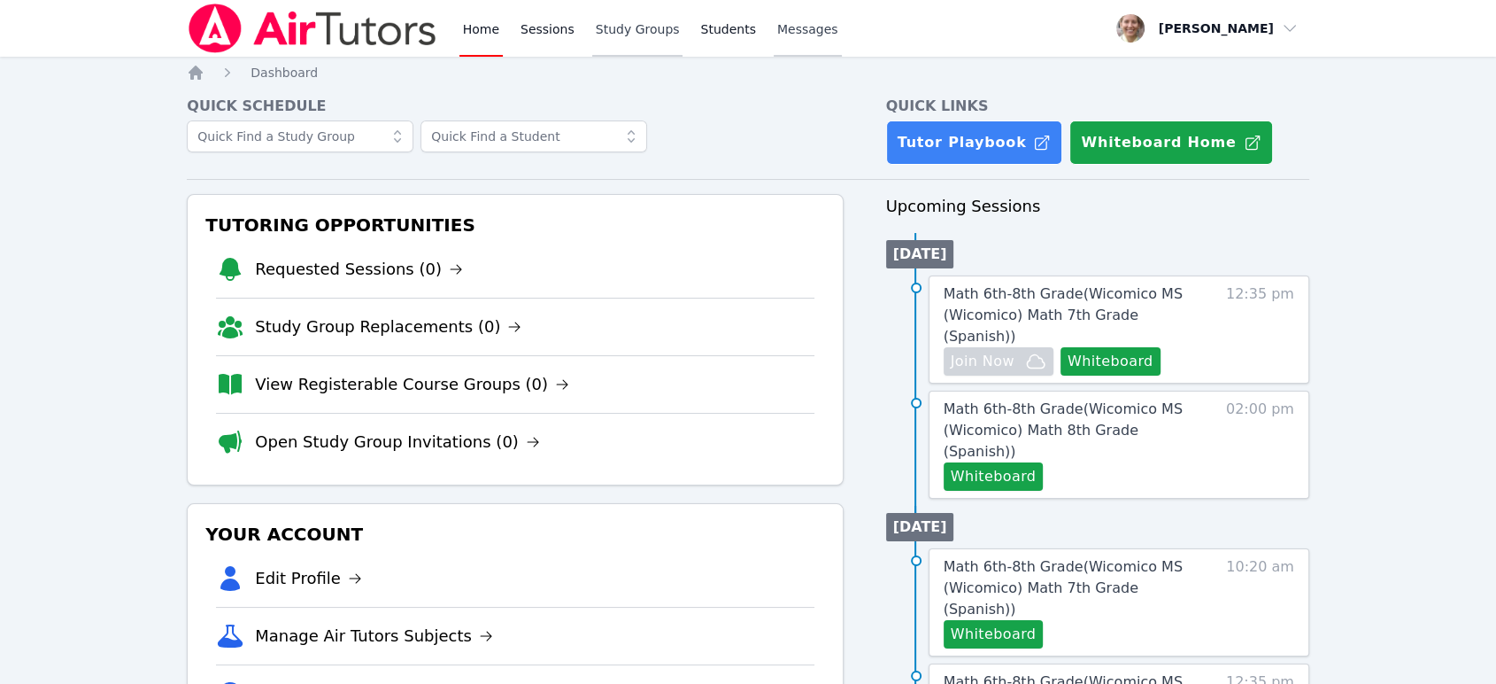
click at [602, 22] on link "Study Groups" at bounding box center [637, 28] width 91 height 57
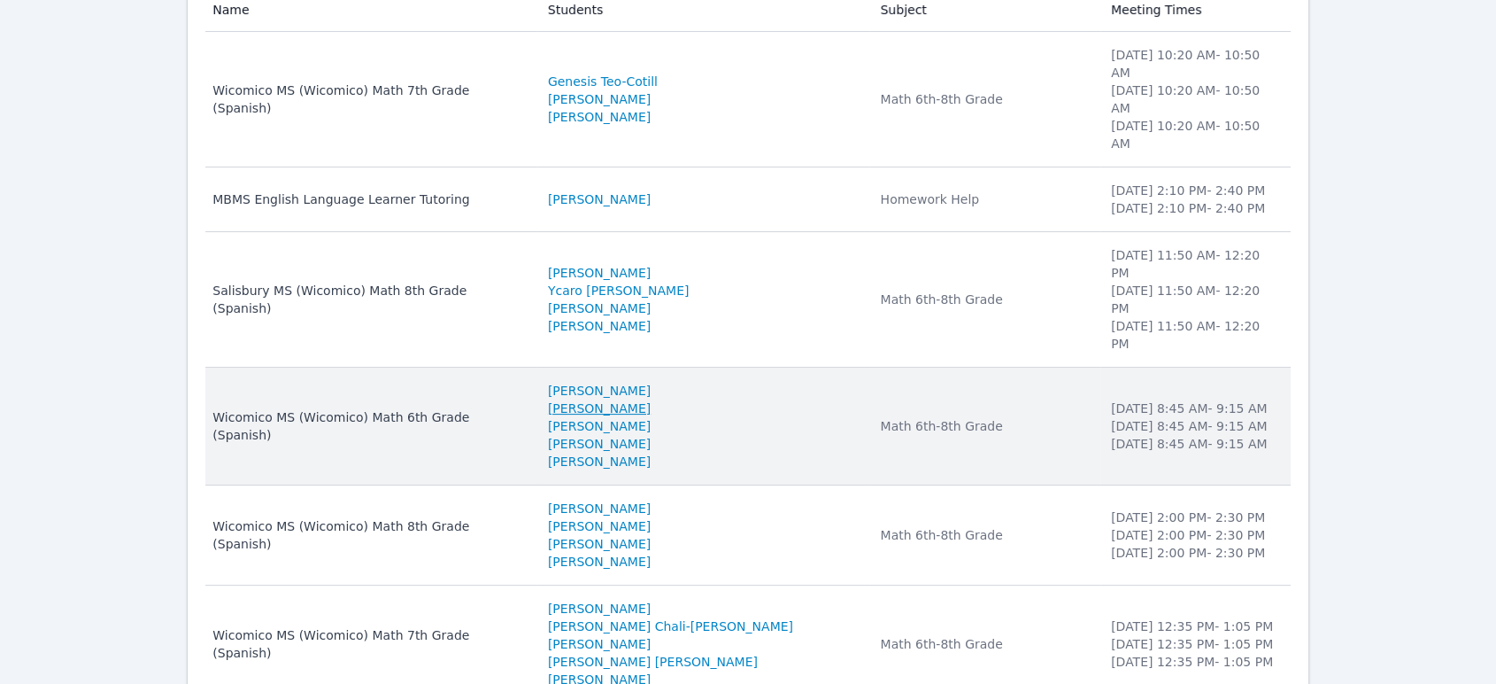
scroll to position [290, 0]
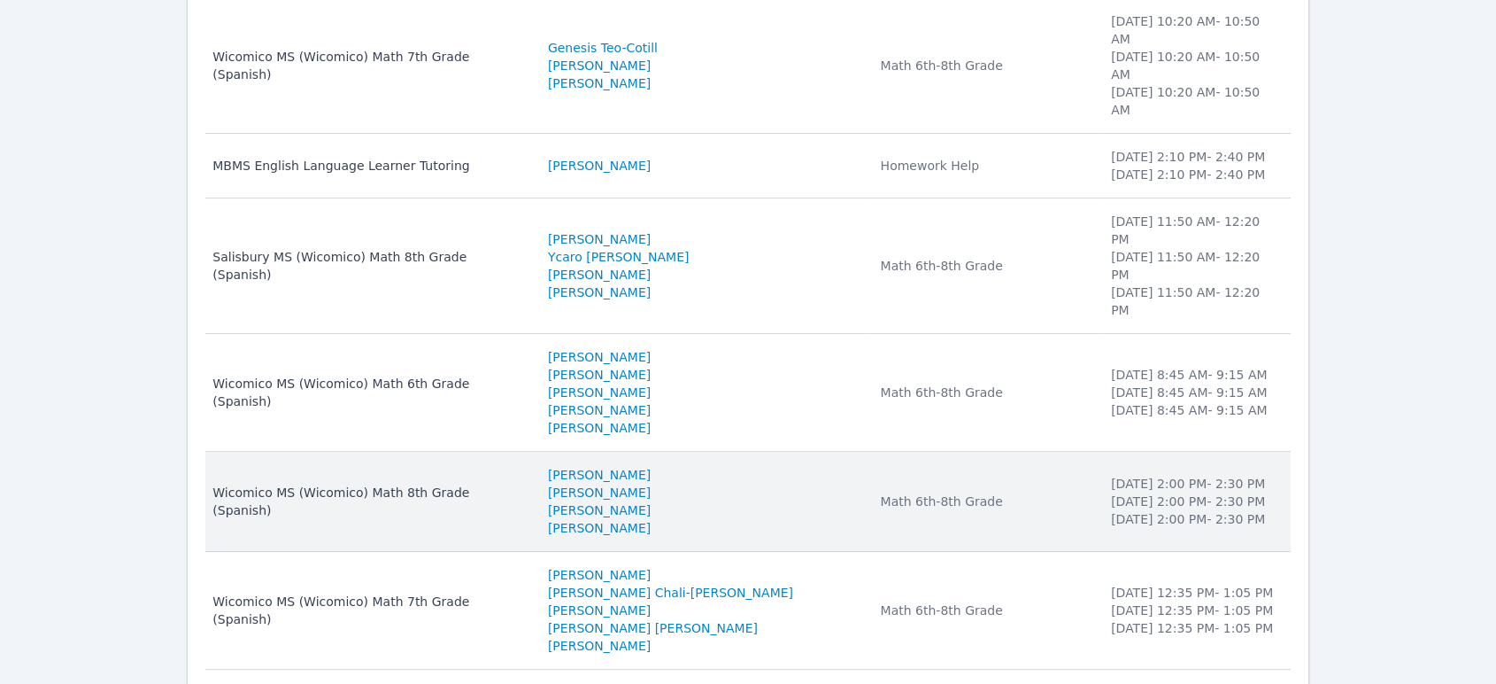
click at [513, 483] on div "Wicomico MS (Wicomico) Math 8th Grade (Spanish)" at bounding box center [369, 500] width 314 height 35
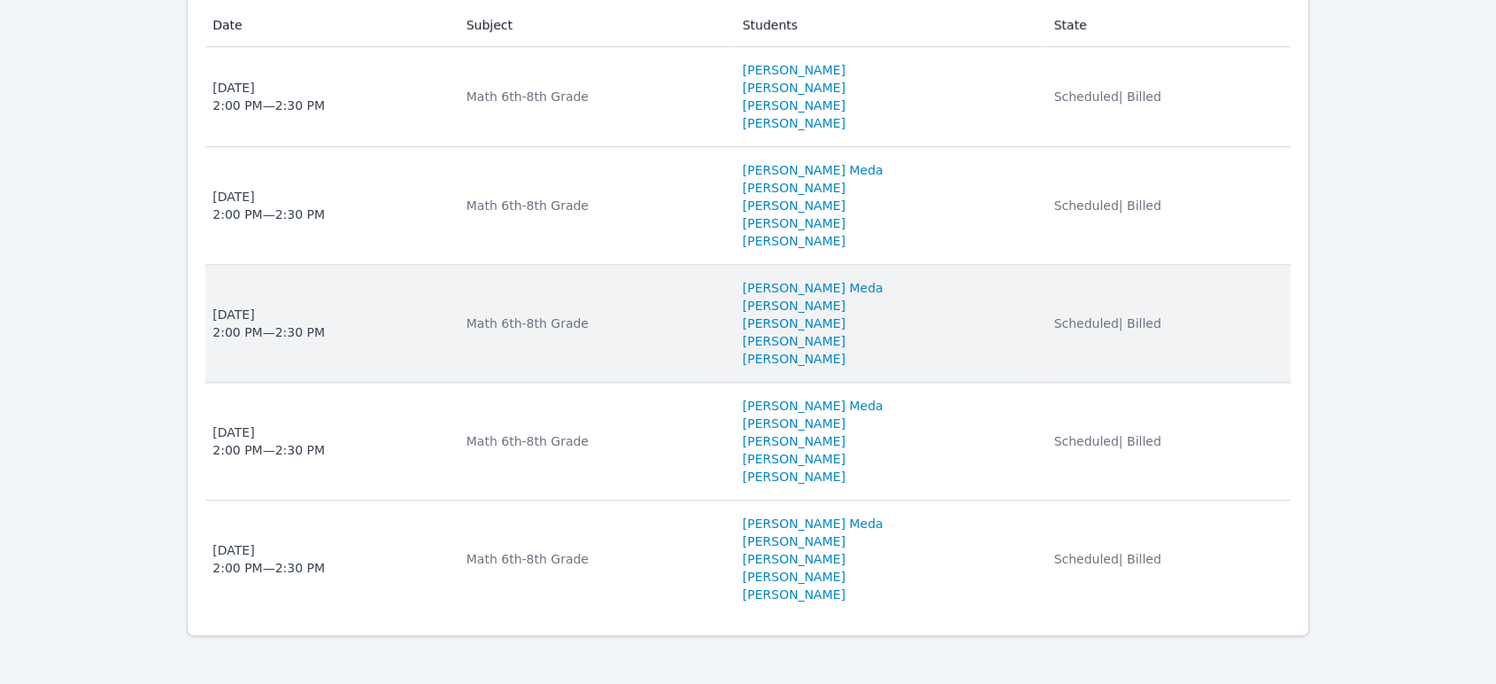
scroll to position [1672, 0]
